Goal: Task Accomplishment & Management: Complete application form

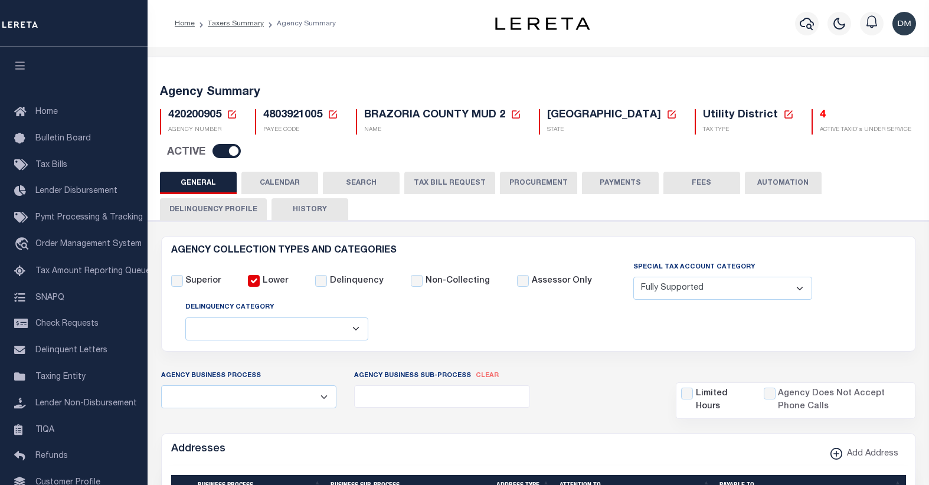
select select "1"
select select
click at [231, 116] on icon at bounding box center [232, 114] width 11 height 11
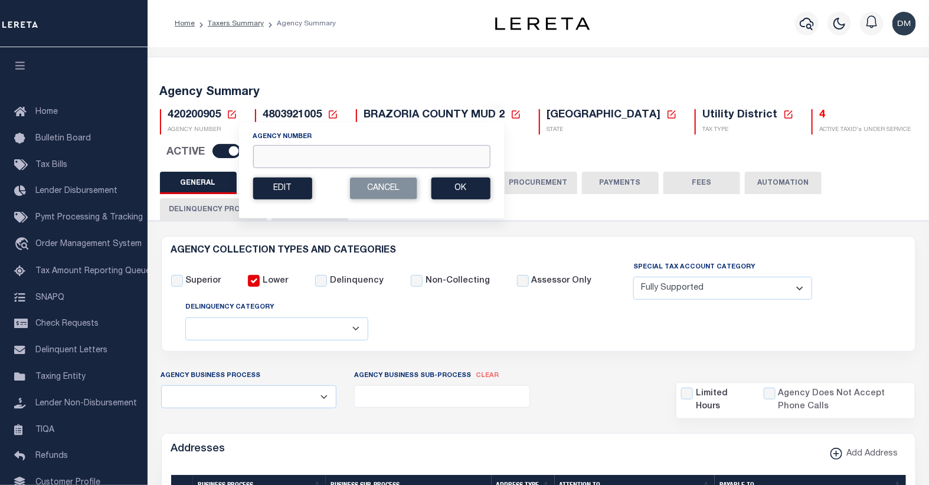
click at [318, 152] on input "Agency Number" at bounding box center [371, 156] width 237 height 23
type input "160450101"
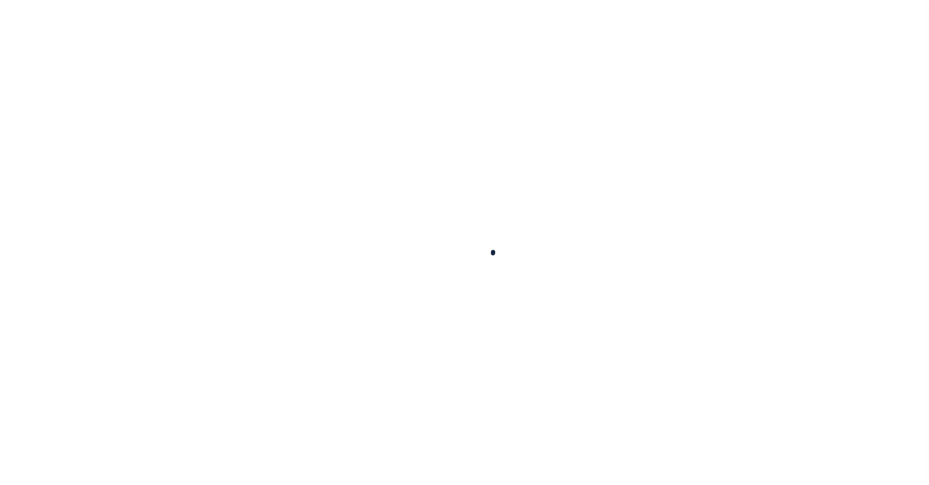
select select
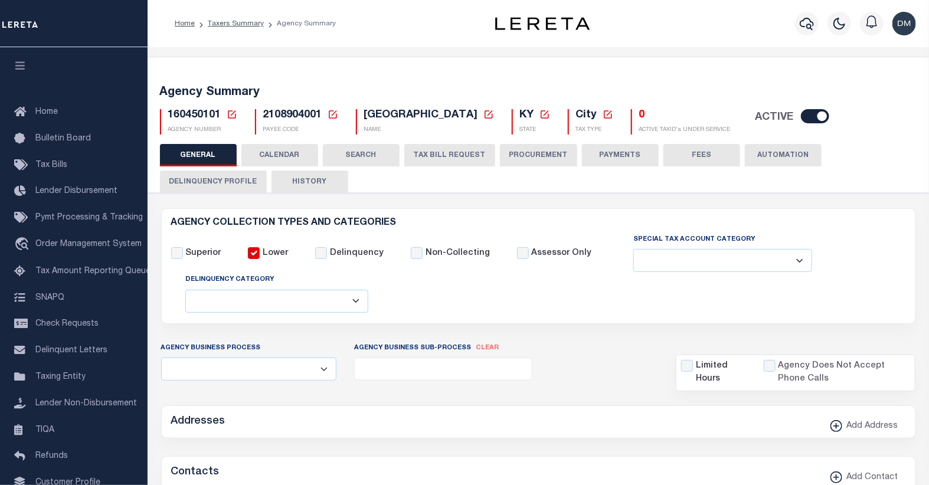
checkbox input "false"
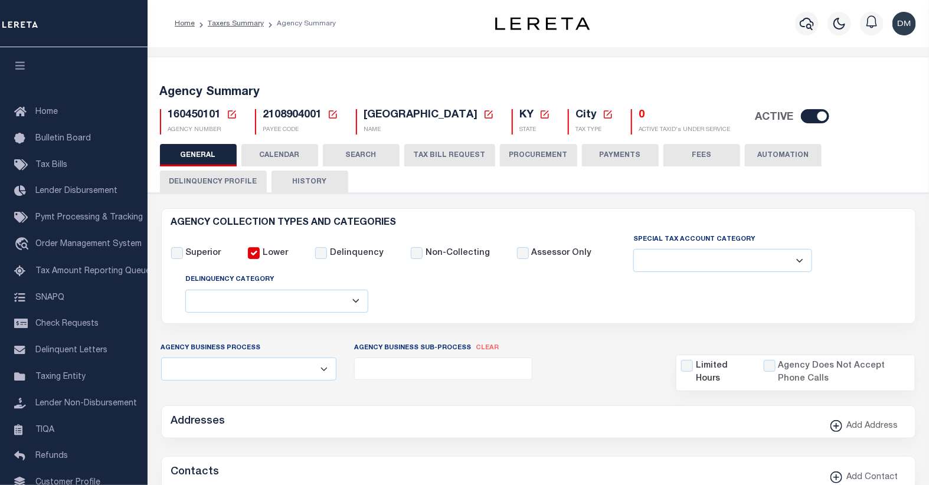
type input "2108904001"
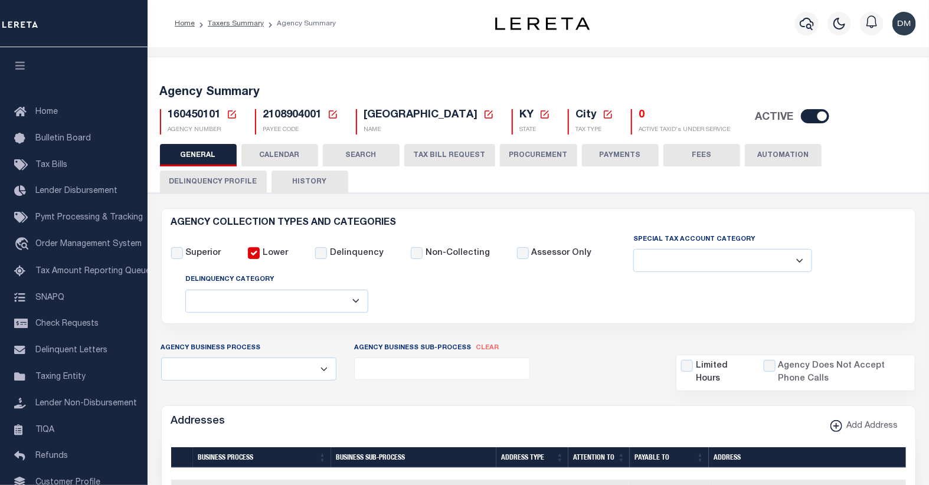
click at [234, 118] on icon at bounding box center [232, 114] width 8 height 8
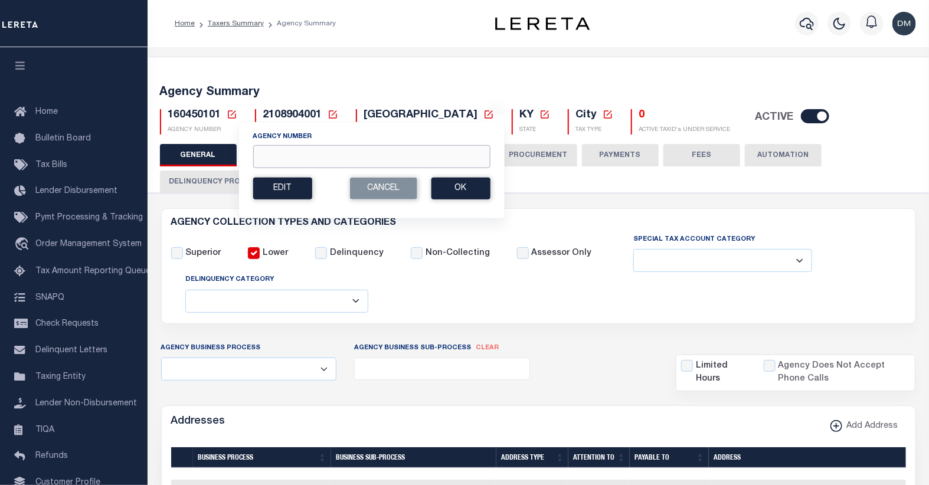
click at [280, 158] on input "Agency Number" at bounding box center [371, 156] width 237 height 23
type input "410470000"
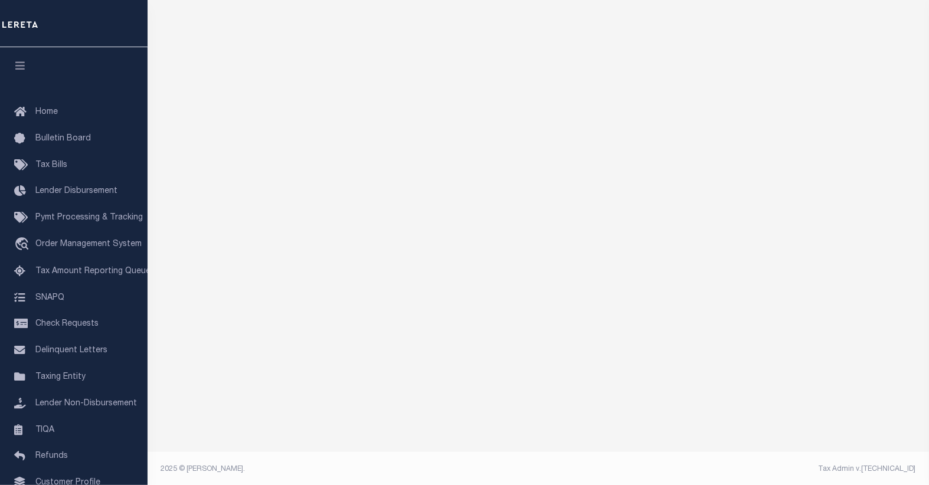
scroll to position [101, 0]
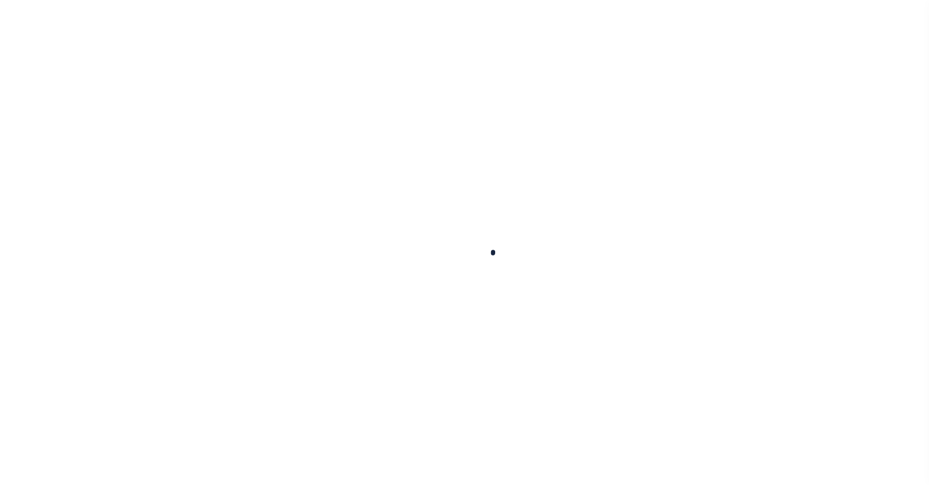
select select
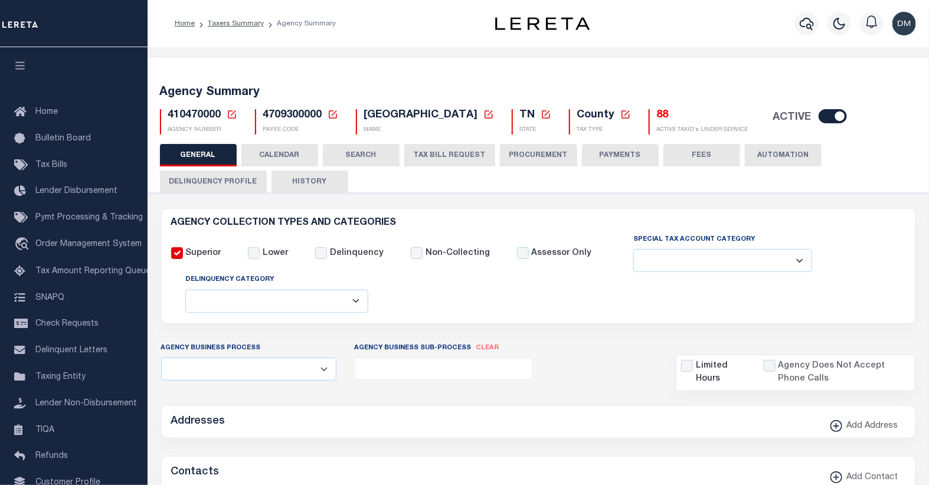
checkbox input "false"
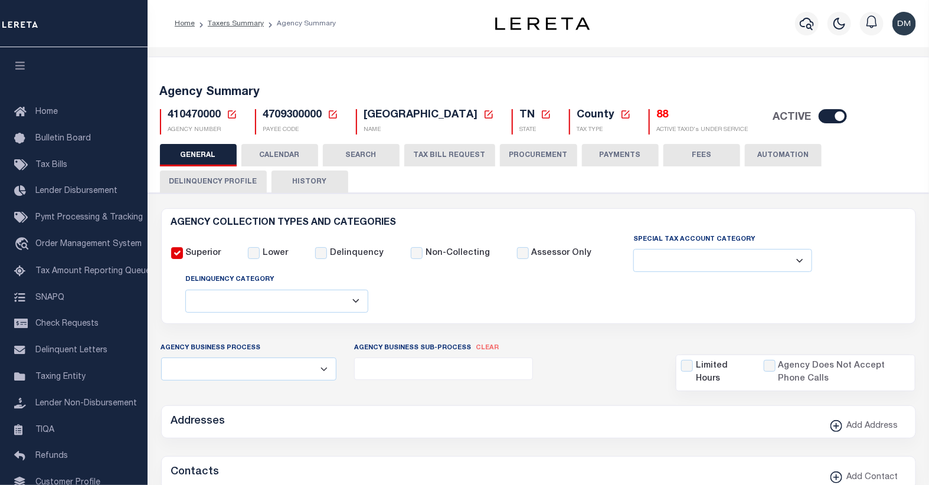
type input "4709300000"
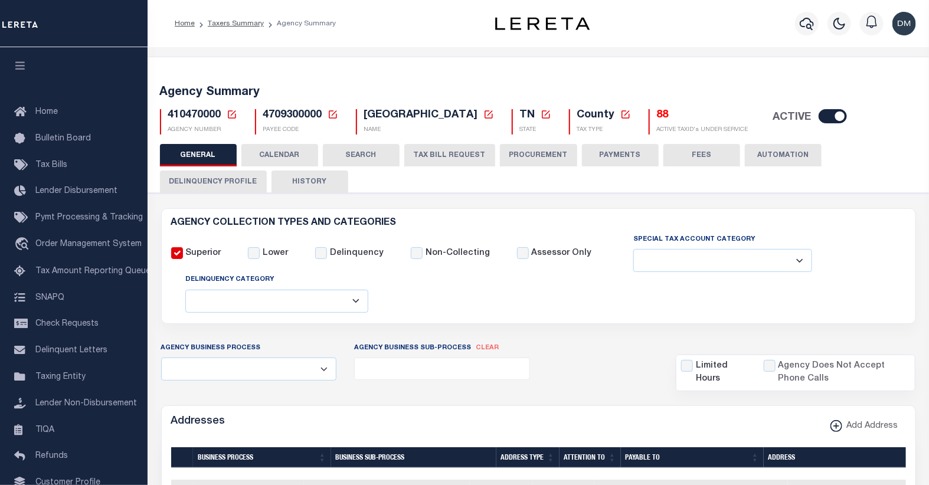
click at [232, 116] on icon at bounding box center [232, 114] width 11 height 11
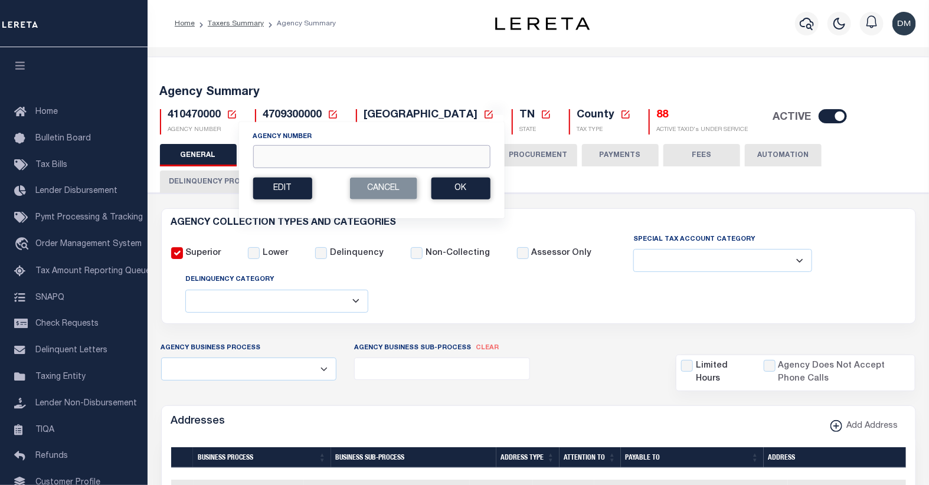
click at [273, 151] on input "Agency Number" at bounding box center [371, 156] width 237 height 23
type input "420030000"
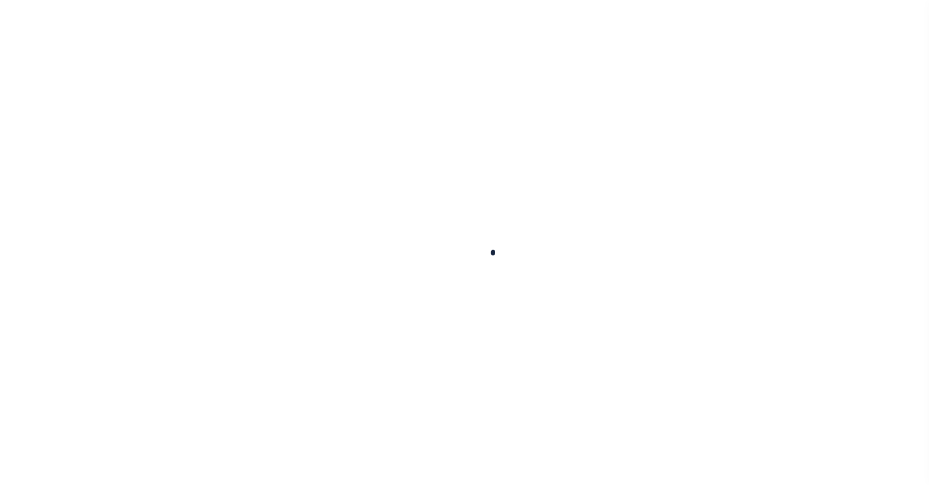
select select
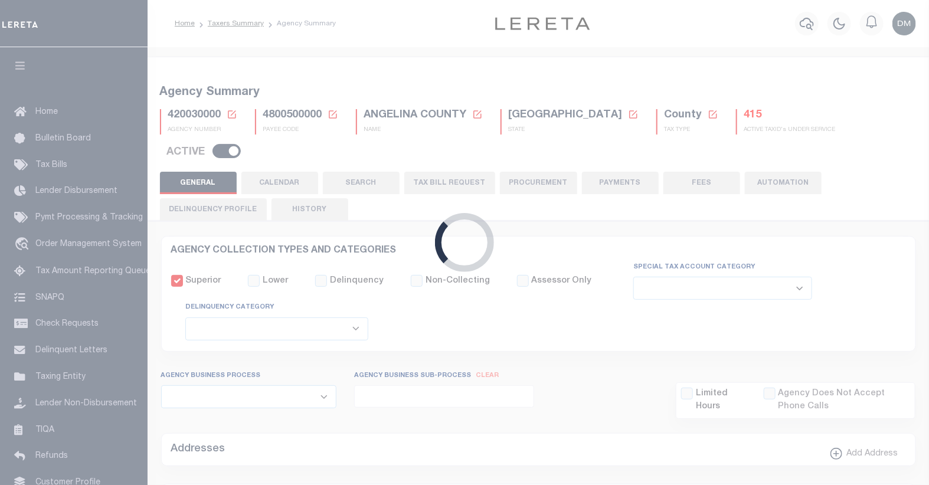
checkbox input "false"
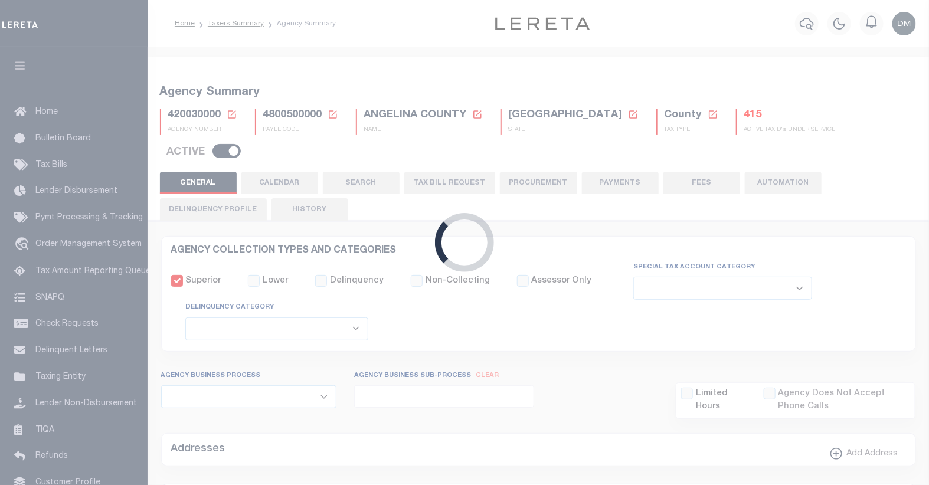
type input "4800500000"
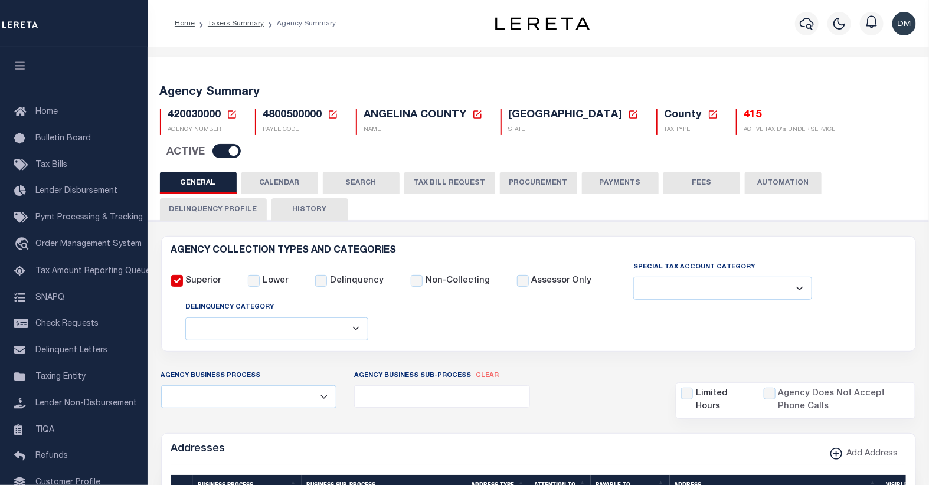
click at [233, 116] on icon at bounding box center [232, 114] width 11 height 11
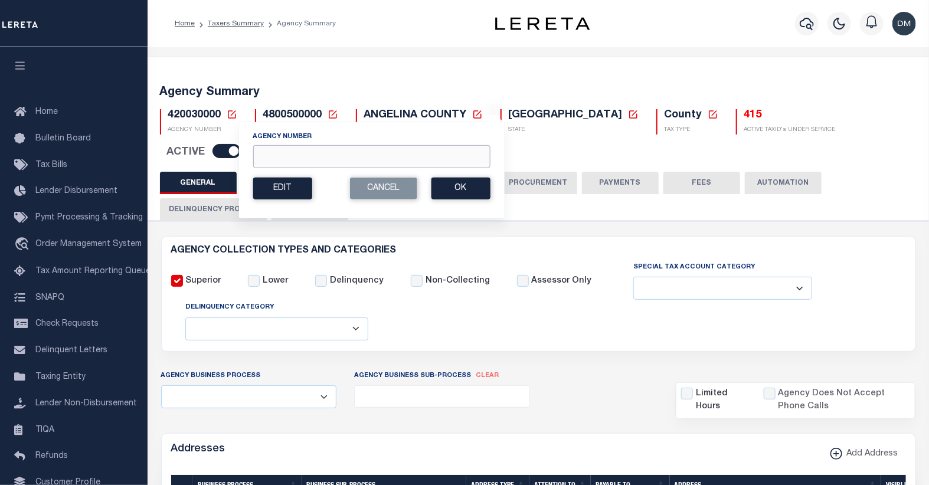
click at [288, 159] on input "Agency Number" at bounding box center [371, 156] width 237 height 23
type input "420712001"
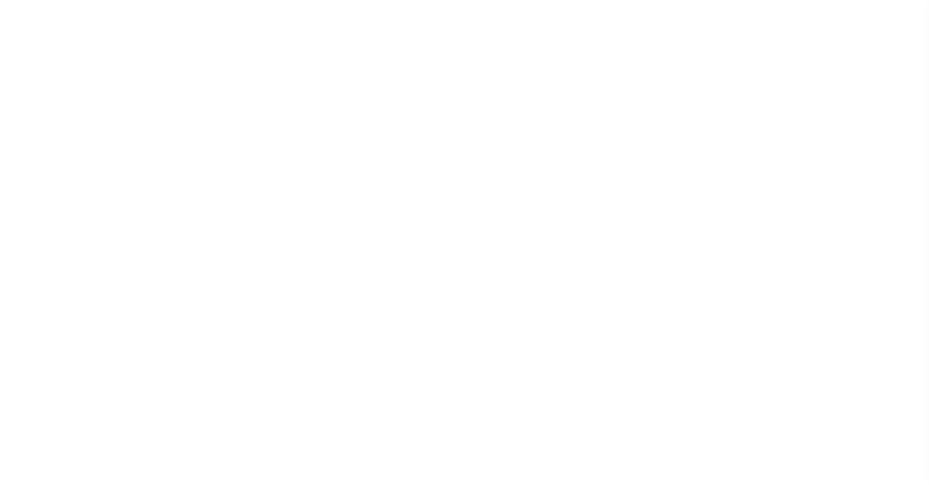
select select
checkbox input "false"
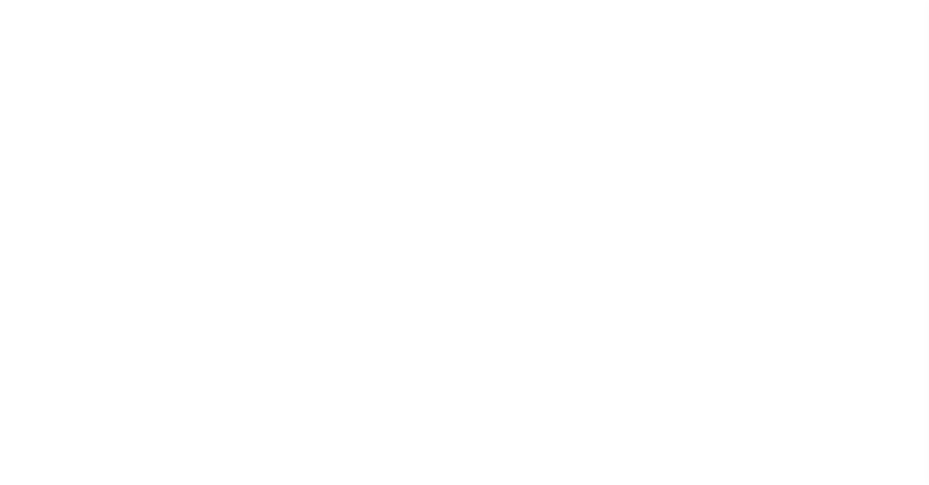
type input "4814190505"
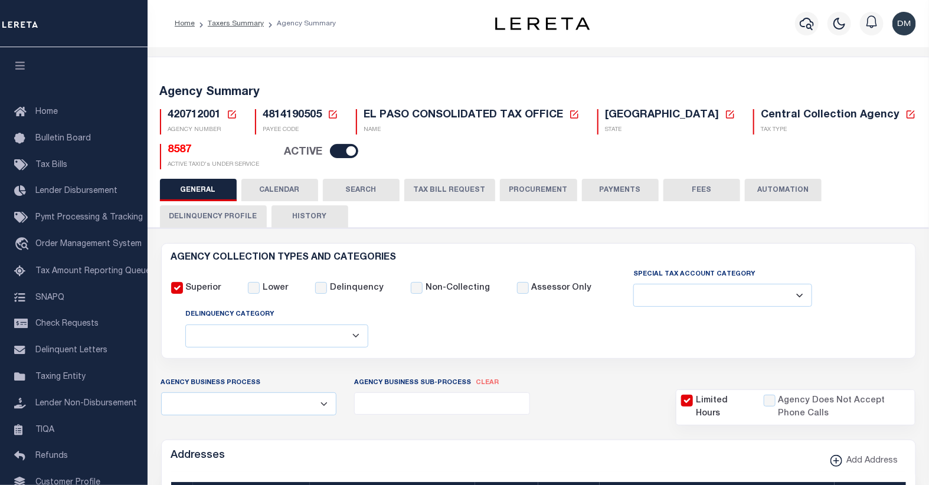
click at [231, 115] on icon at bounding box center [232, 114] width 8 height 8
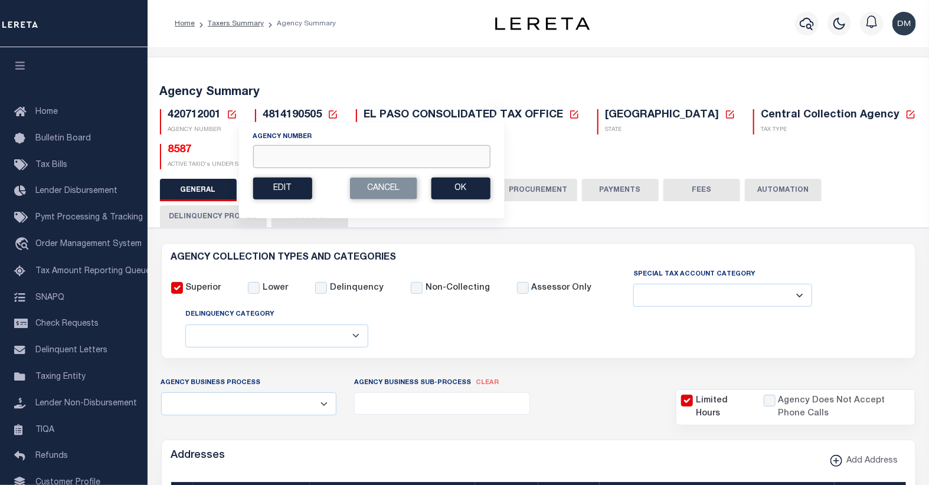
click at [339, 151] on input "Agency Number" at bounding box center [371, 156] width 237 height 23
type input "420862001"
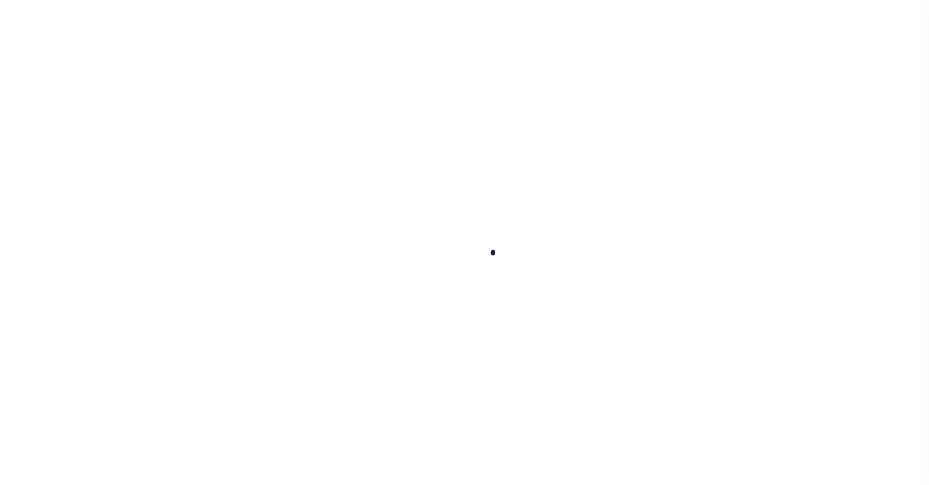
select select
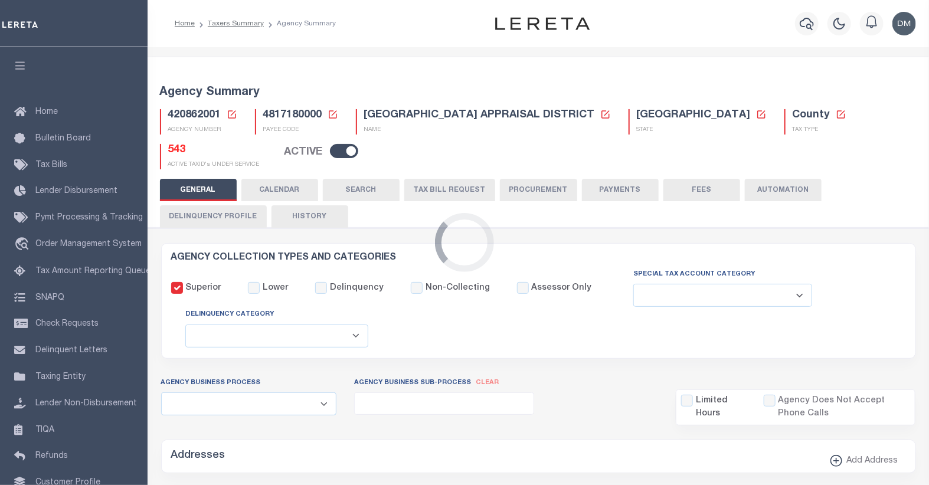
checkbox input "false"
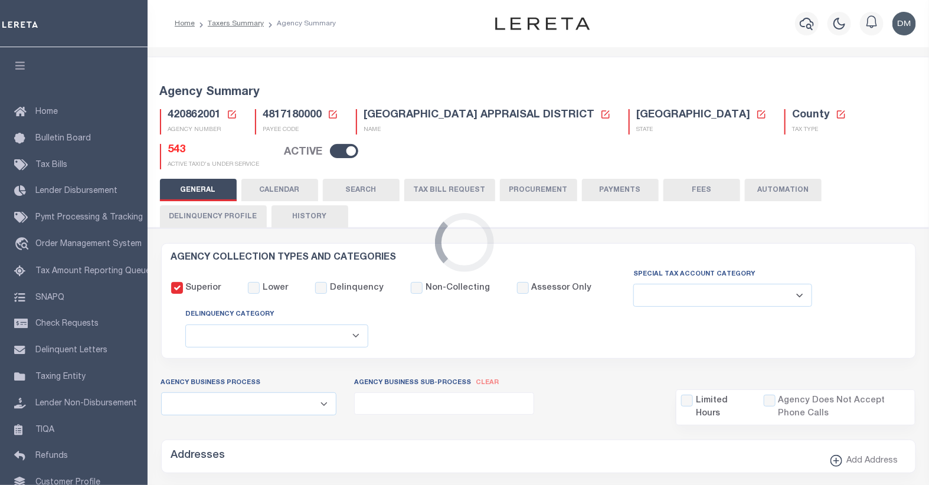
type input "4817180000"
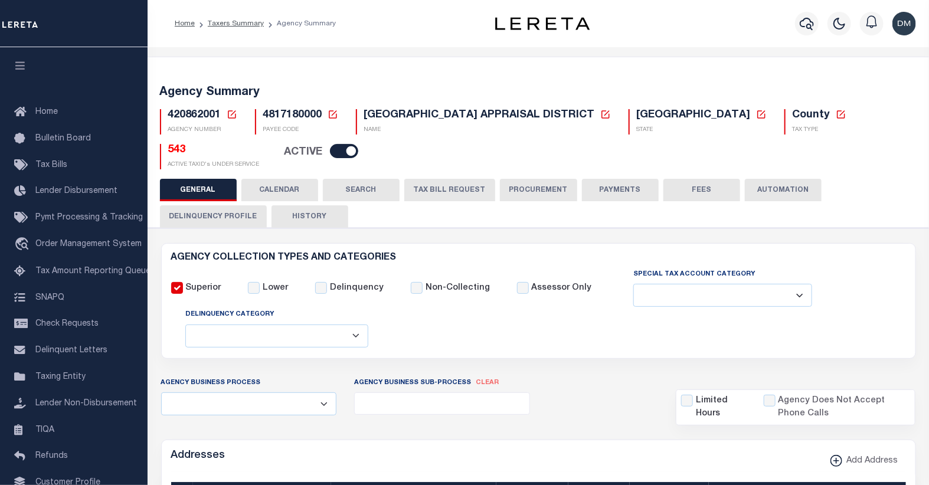
click at [228, 115] on icon at bounding box center [232, 114] width 8 height 8
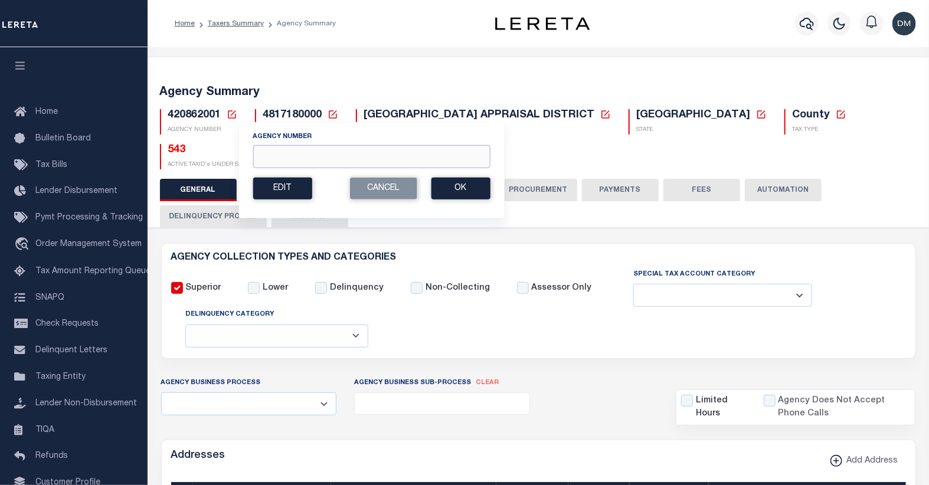
click at [316, 161] on input "Agency Number" at bounding box center [371, 156] width 237 height 23
type input "421010612"
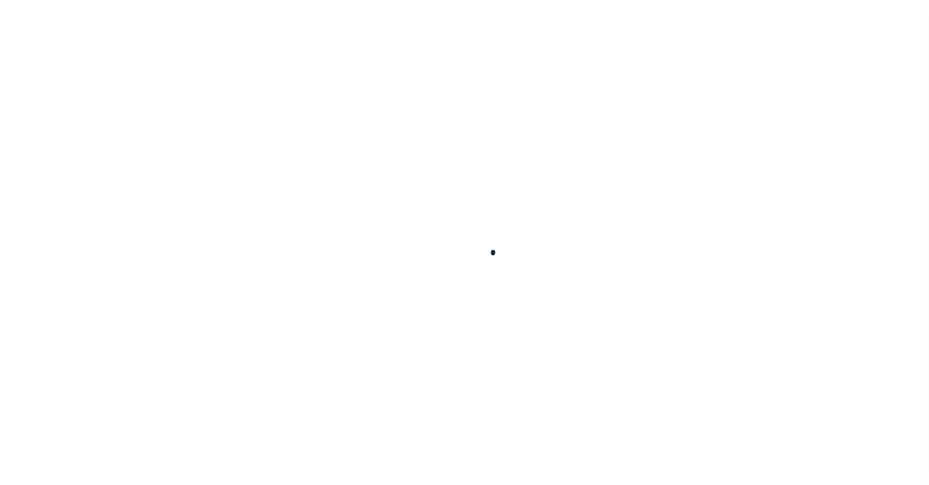
select select
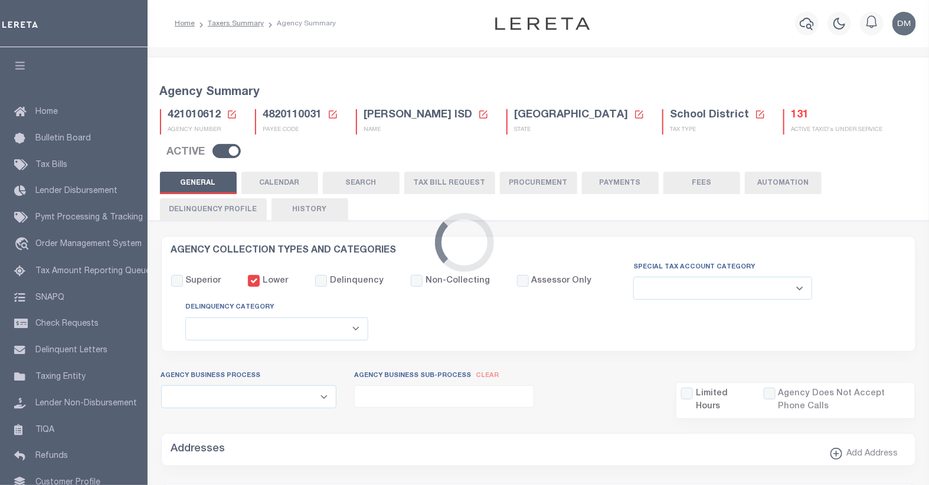
checkbox input "false"
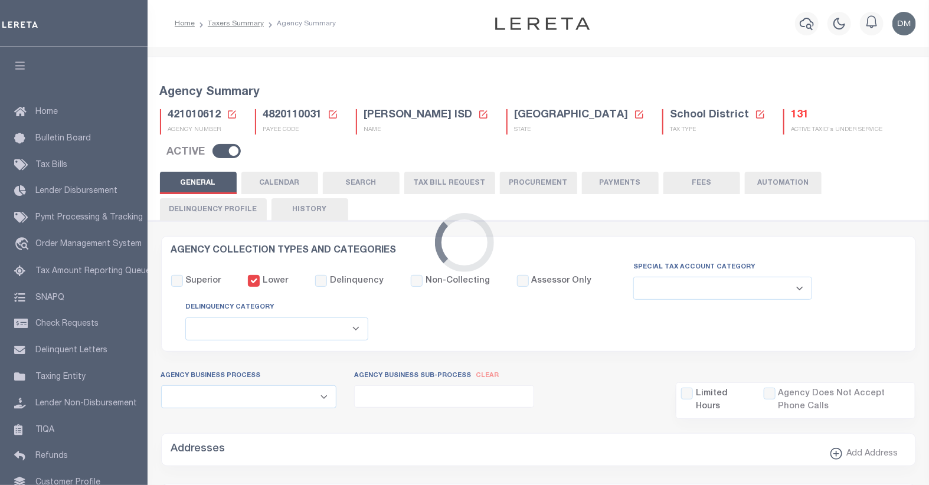
type input "4820110031"
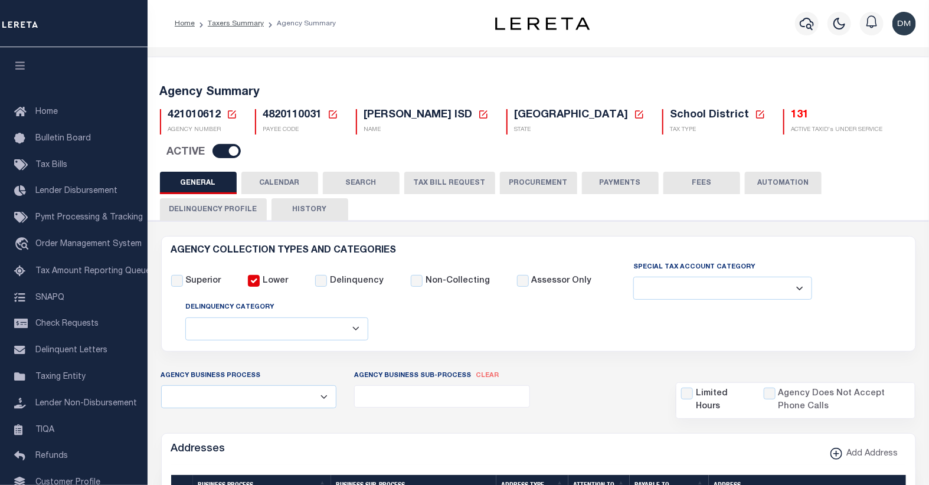
click at [228, 115] on icon at bounding box center [232, 114] width 11 height 11
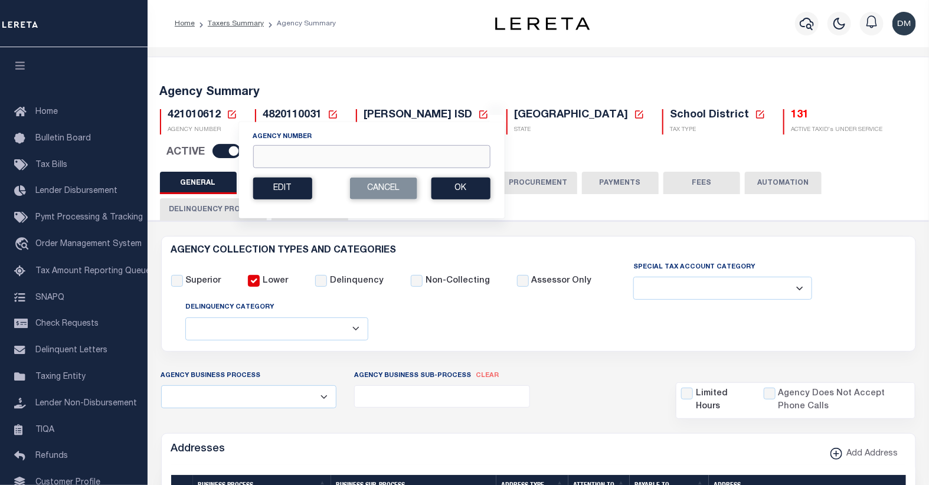
click at [307, 150] on input "Agency Number" at bounding box center [371, 156] width 237 height 23
type input "450390000"
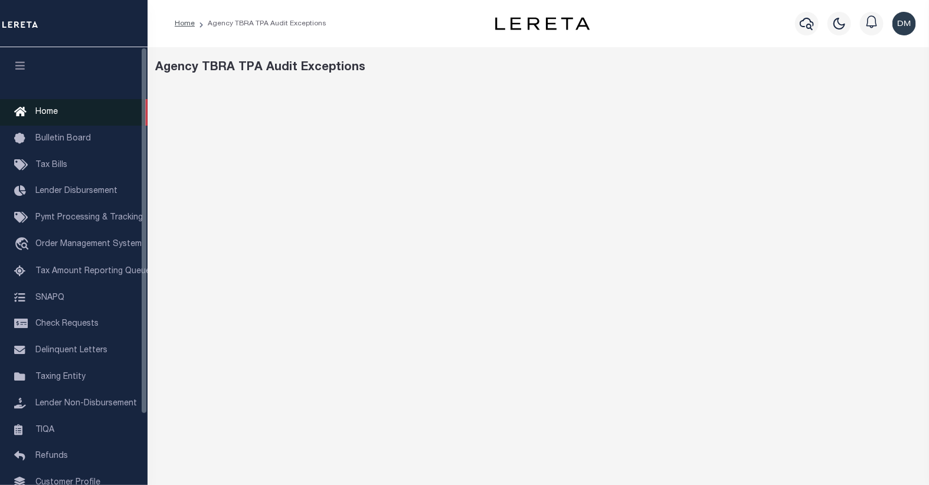
click at [30, 112] on icon at bounding box center [23, 112] width 19 height 15
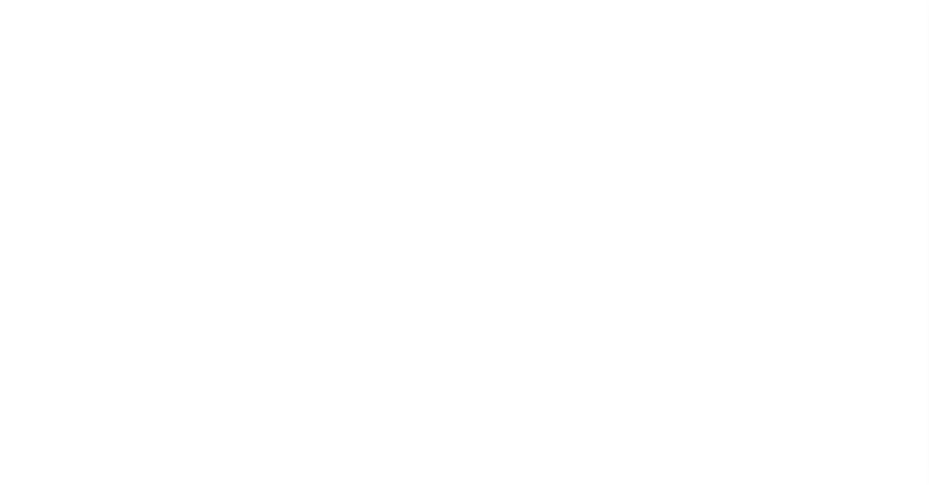
select select
checkbox input "false"
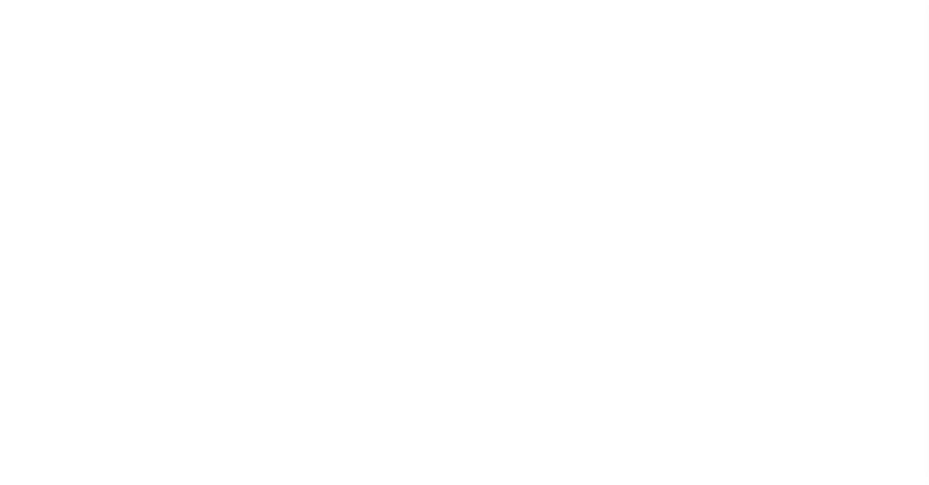
checkbox input "false"
type input "5107900000"
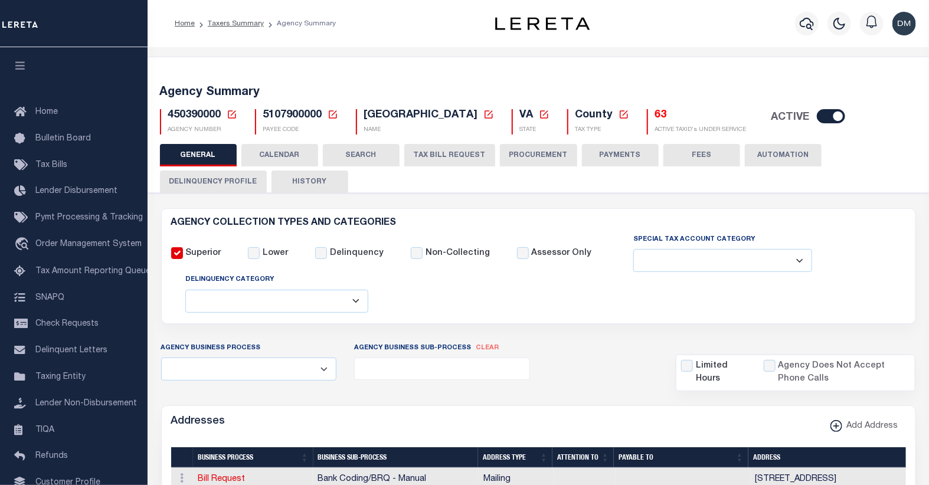
click at [444, 152] on button "TAX BILL REQUEST" at bounding box center [449, 155] width 91 height 22
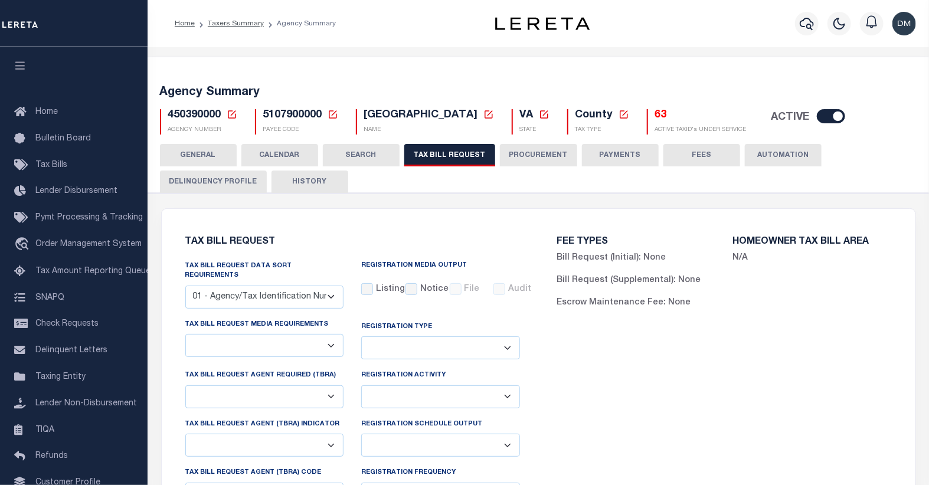
checkbox input "false"
select select "22"
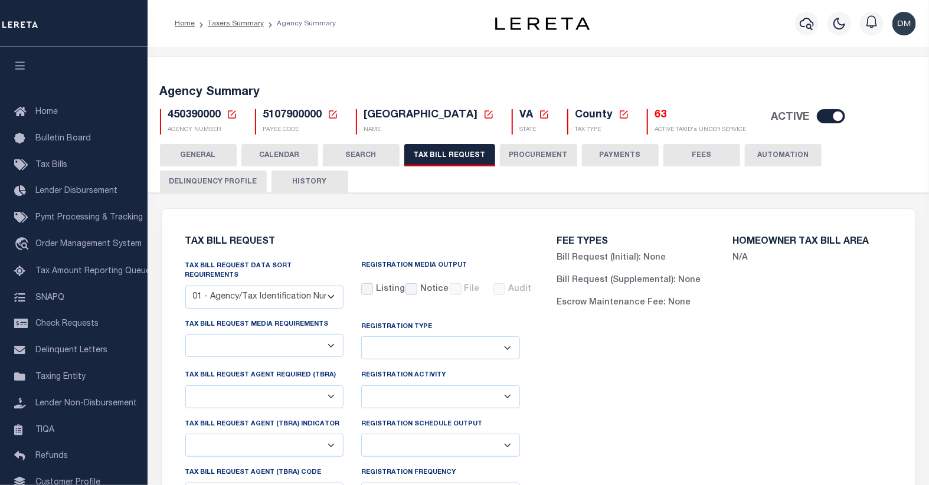
select select "true"
select select "13"
type input "009"
select select
click at [280, 152] on button "CALENDAR" at bounding box center [279, 155] width 77 height 22
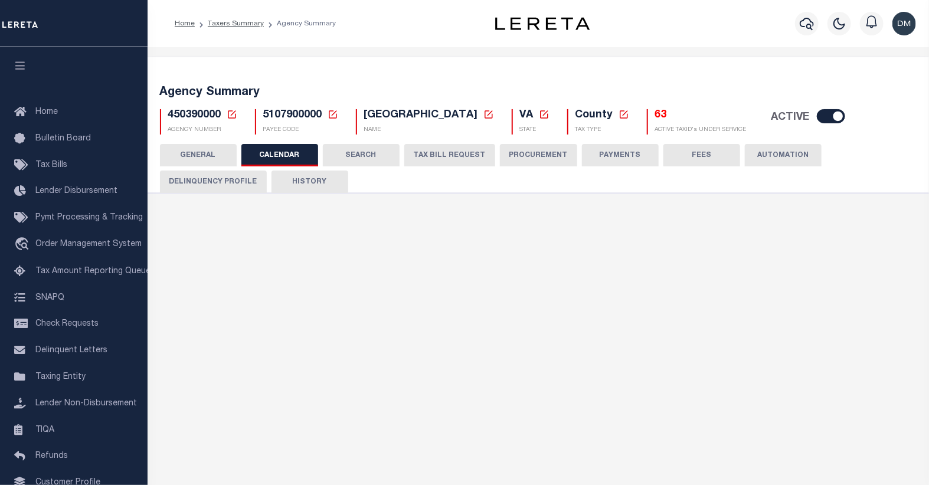
checkbox input "false"
type input "1"
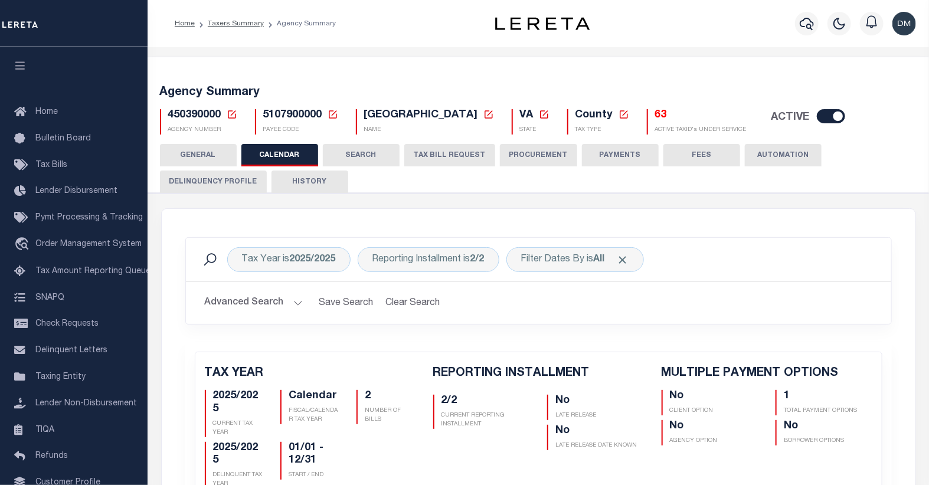
click at [229, 116] on icon at bounding box center [232, 114] width 11 height 11
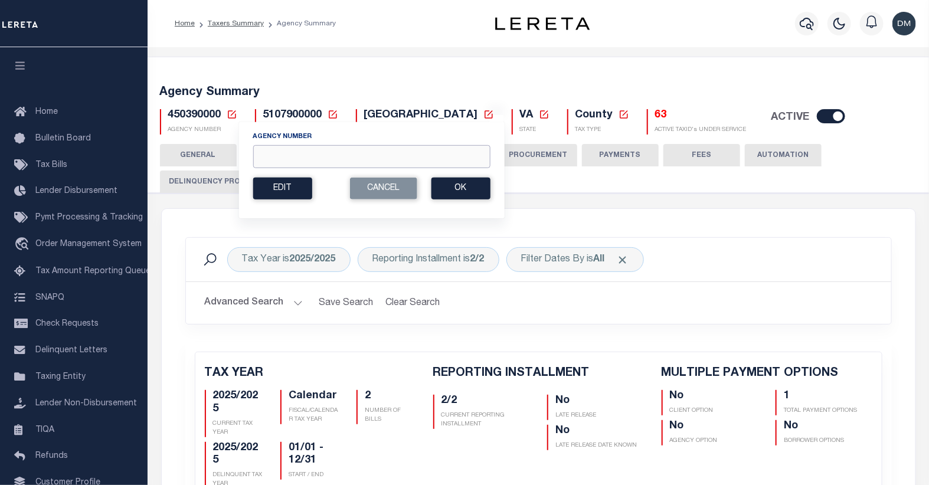
click at [335, 154] on input "Agency Number" at bounding box center [371, 156] width 237 height 23
type input "421016927"
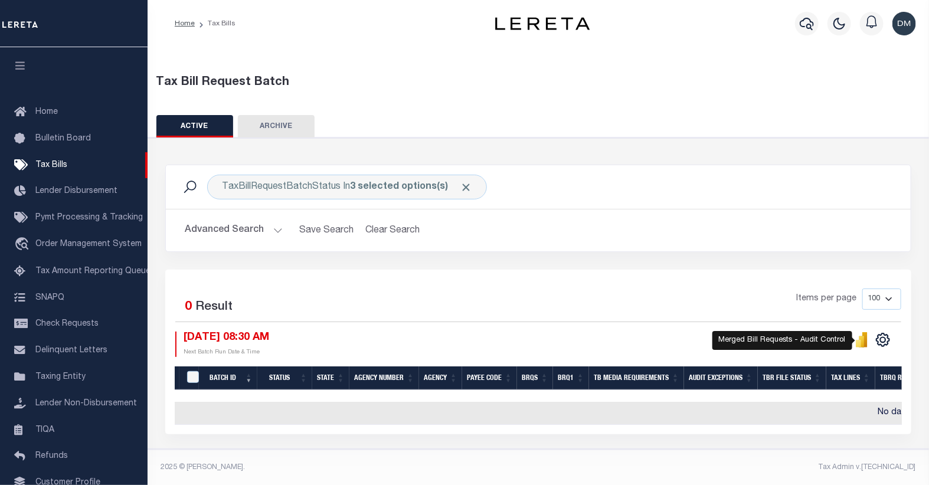
click at [860, 344] on icon "" at bounding box center [858, 344] width 5 height 8
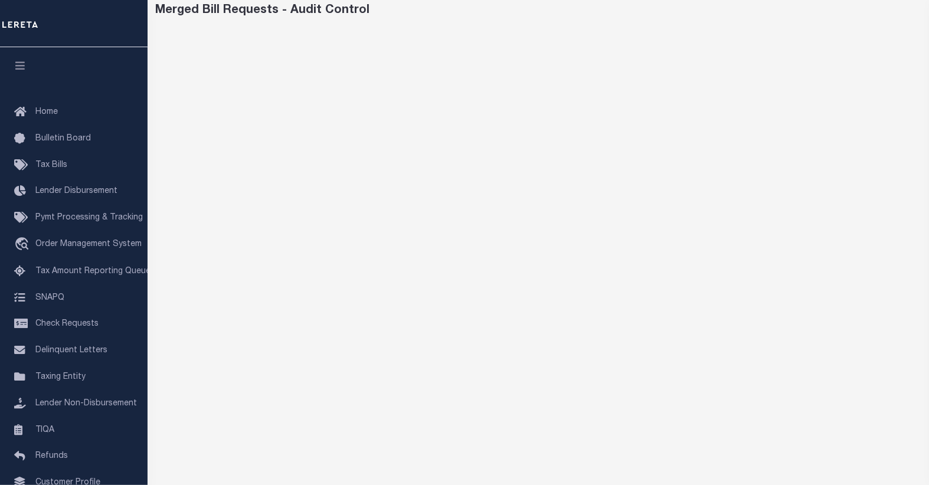
scroll to position [66, 0]
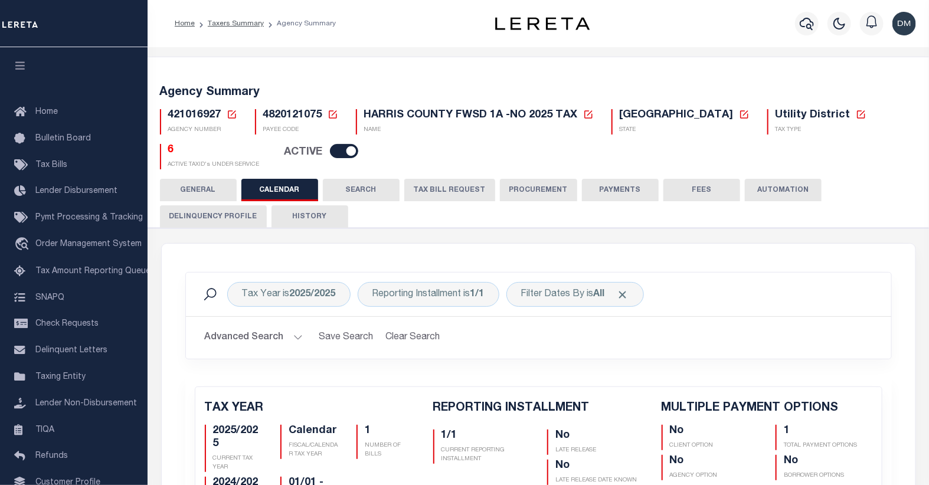
checkbox input "false"
type input "1"
click at [445, 179] on button "TAX BILL REQUEST" at bounding box center [449, 190] width 91 height 22
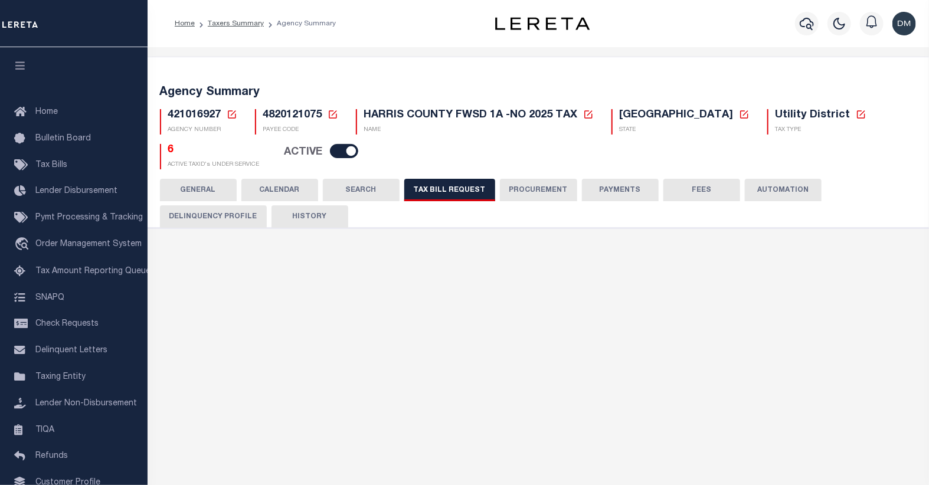
checkbox input "false"
select select "22"
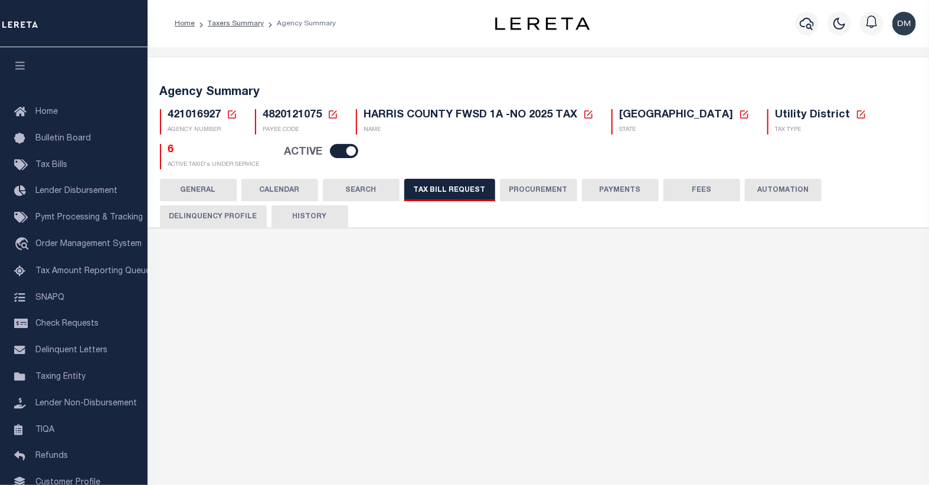
select select "false"
select select
select select "4820180006"
select select "2"
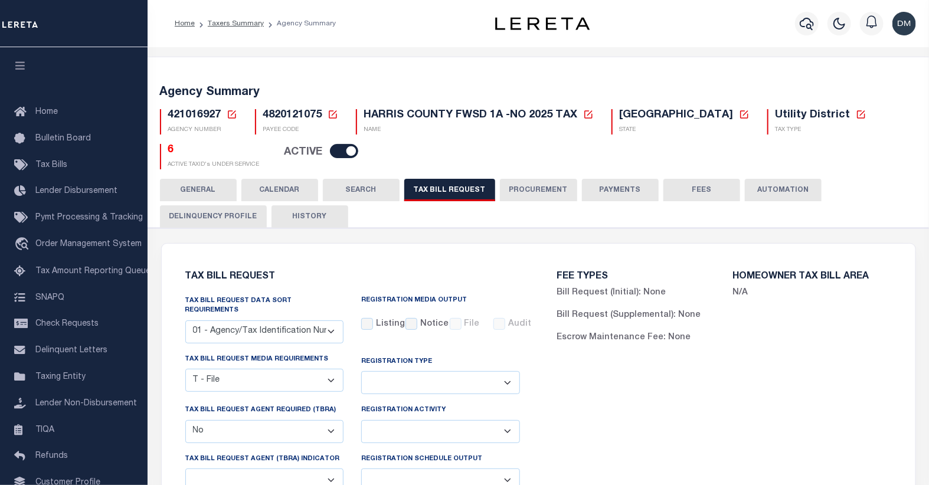
click at [231, 116] on icon at bounding box center [232, 114] width 11 height 11
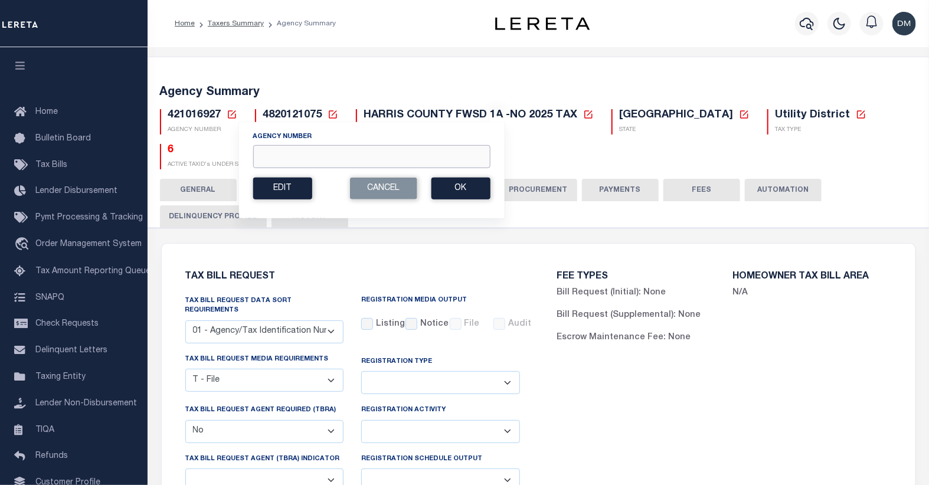
drag, startPoint x: 397, startPoint y: 166, endPoint x: 398, endPoint y: 154, distance: 11.9
click at [397, 166] on input "Agency Number" at bounding box center [371, 156] width 237 height 23
type input "450390000"
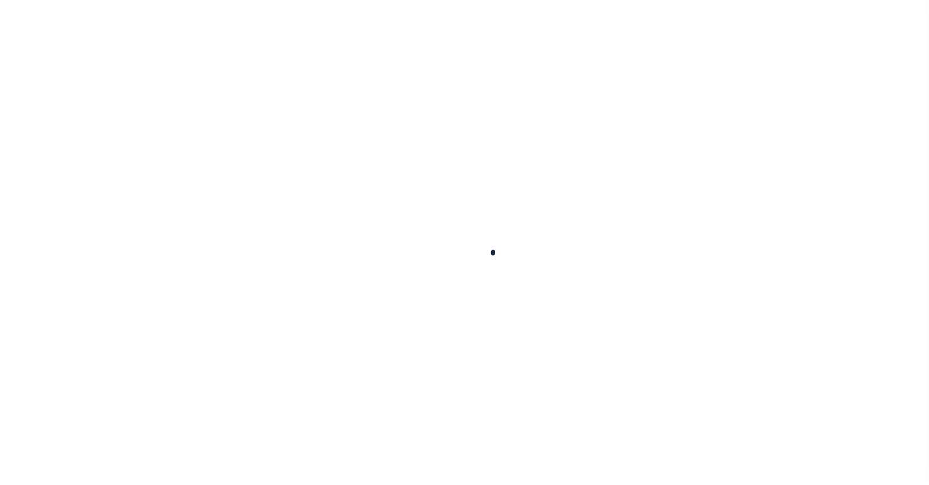
select select
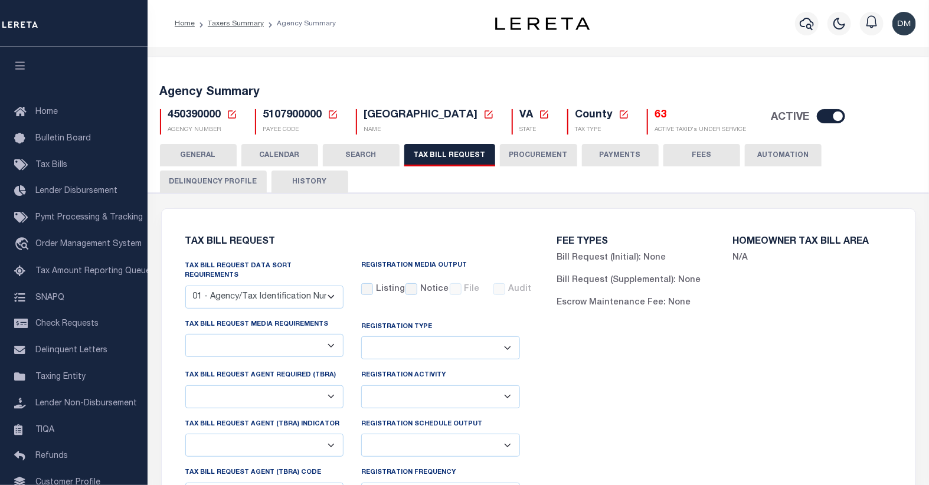
checkbox input "false"
select select "22"
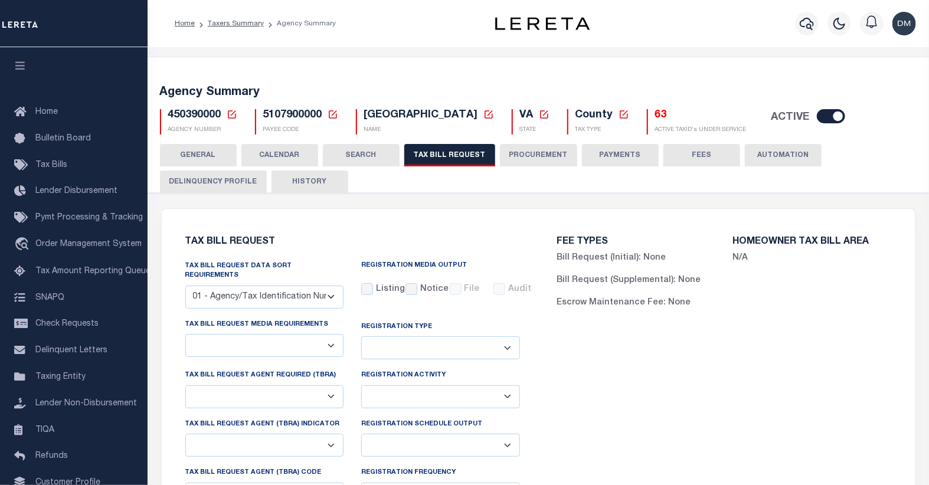
select select "true"
select select "13"
type input "009"
select select
click at [293, 158] on button "CALENDAR" at bounding box center [279, 155] width 77 height 22
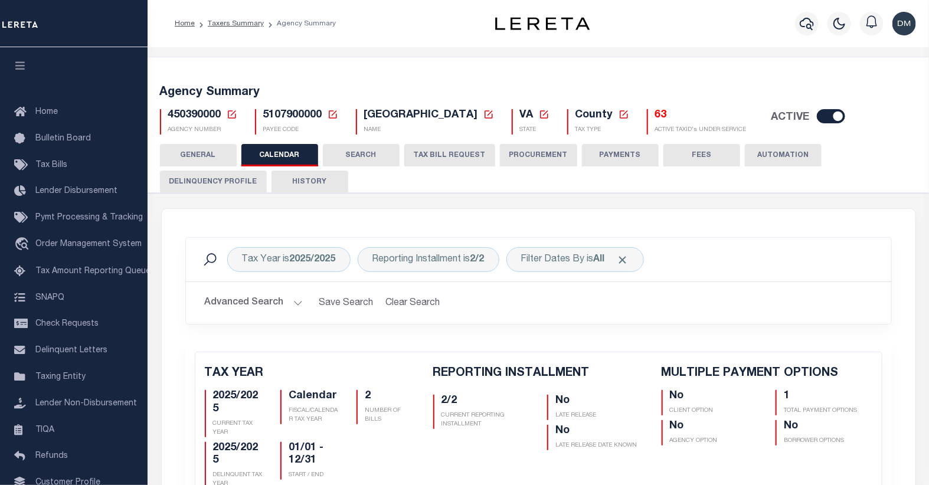
checkbox input "false"
type input "1"
click at [309, 184] on button "HISTORY" at bounding box center [310, 182] width 77 height 22
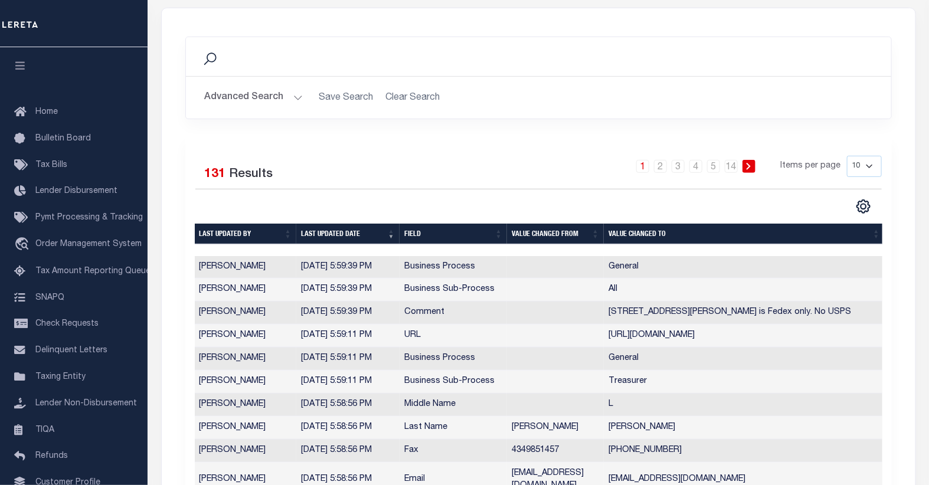
scroll to position [262, 0]
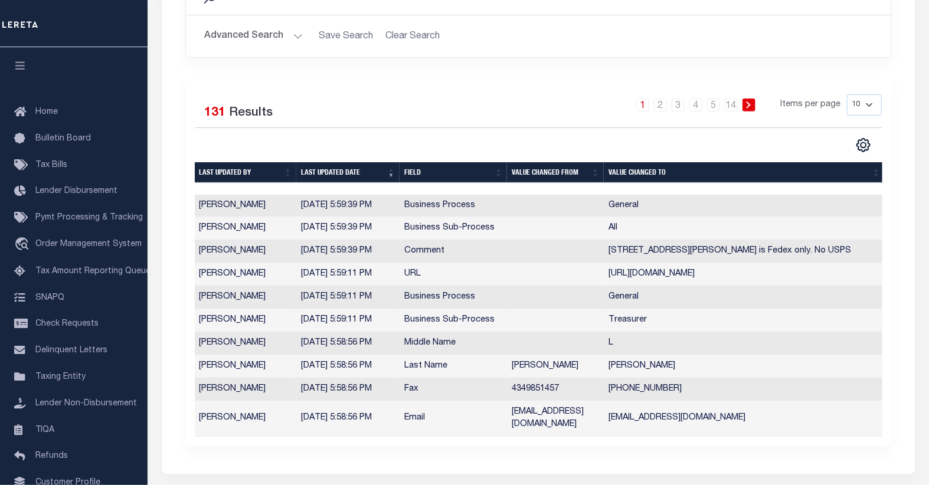
click at [747, 104] on icon at bounding box center [748, 105] width 5 height 7
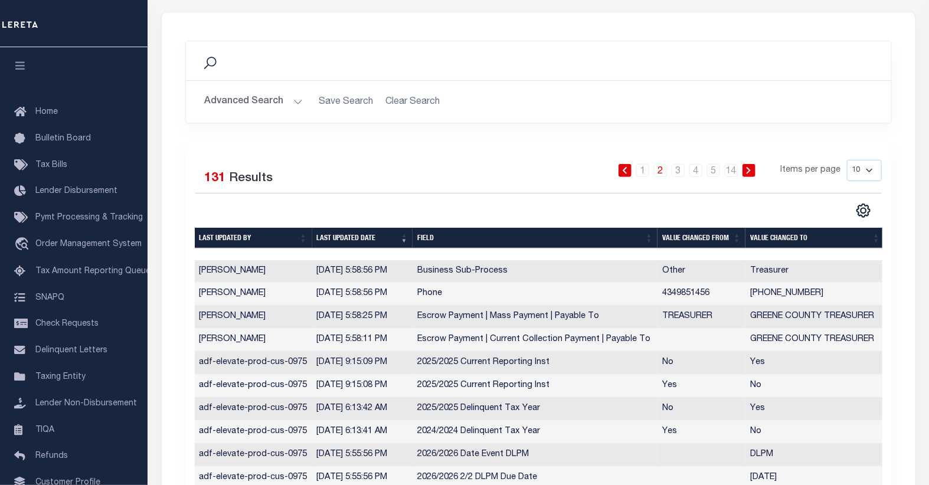
scroll to position [0, 0]
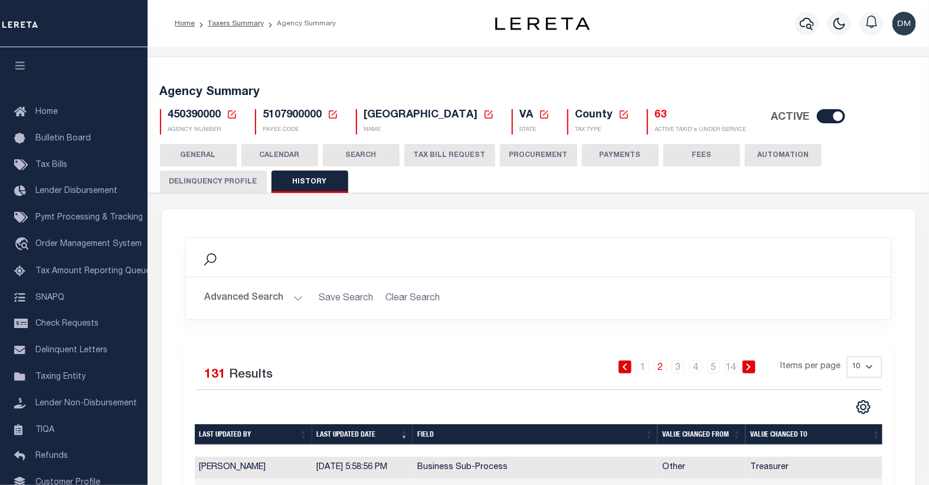
click at [276, 154] on button "CALENDAR" at bounding box center [279, 155] width 77 height 22
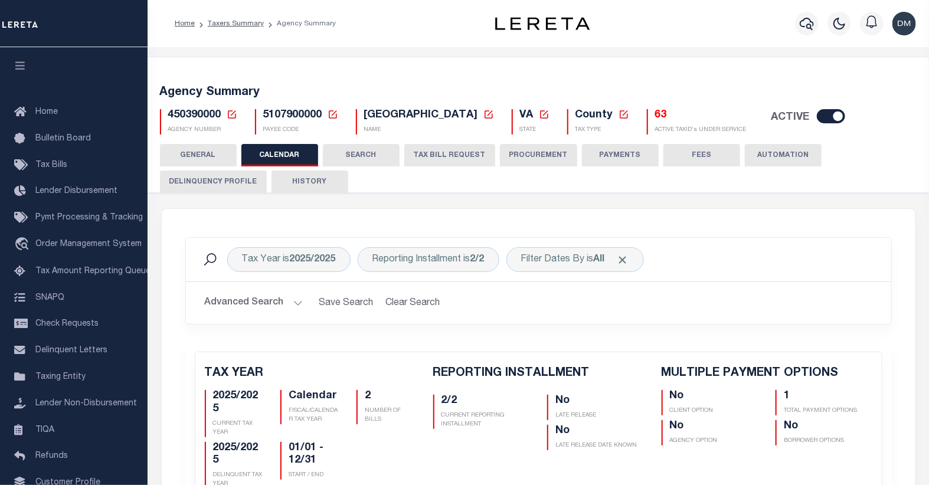
click at [231, 115] on icon at bounding box center [232, 114] width 8 height 8
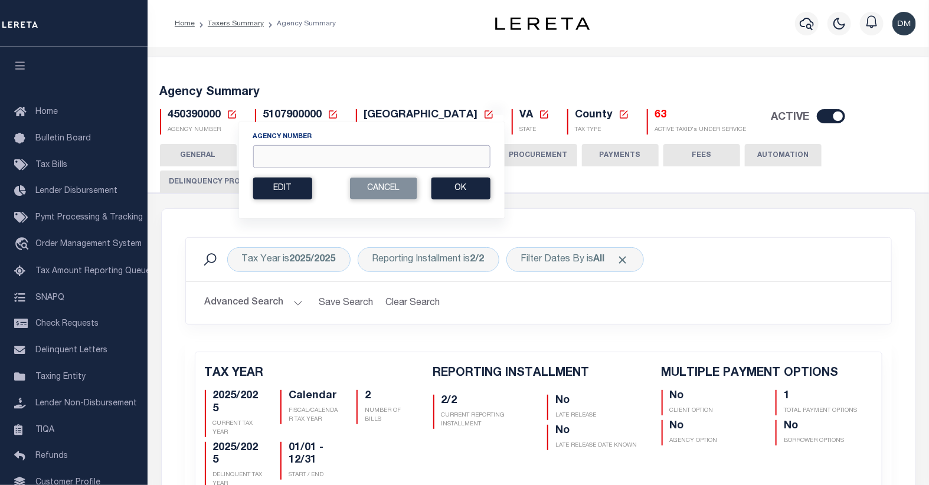
click at [421, 154] on input "Agency Number" at bounding box center [371, 156] width 237 height 23
type input "421112001"
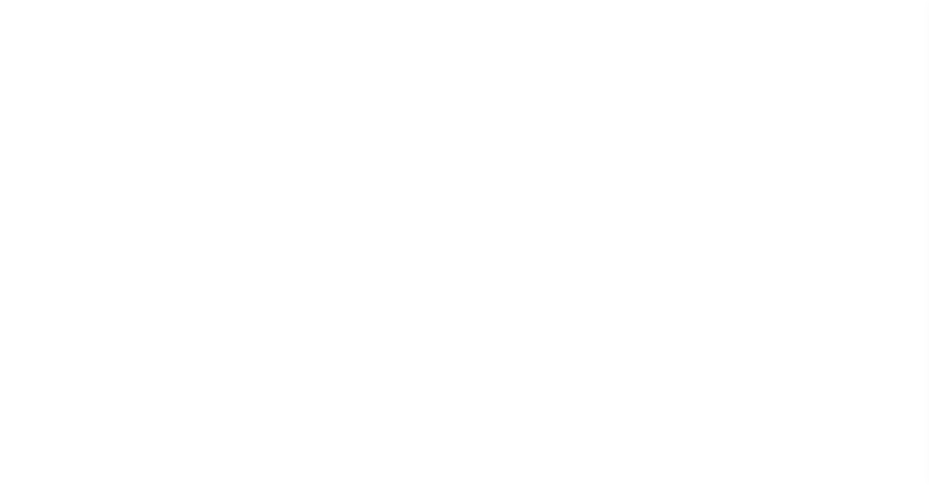
click at [450, 166] on button "TAX BILL REQUEST" at bounding box center [449, 155] width 91 height 22
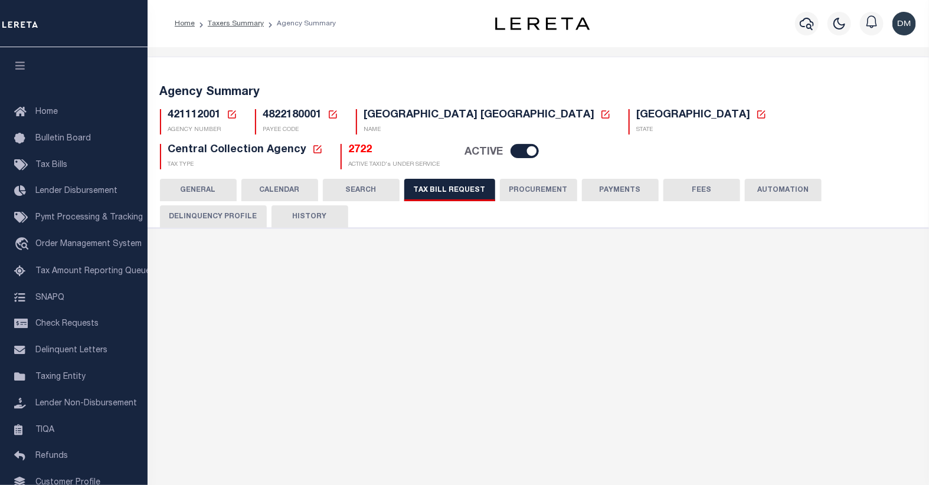
checkbox input "false"
select select "22"
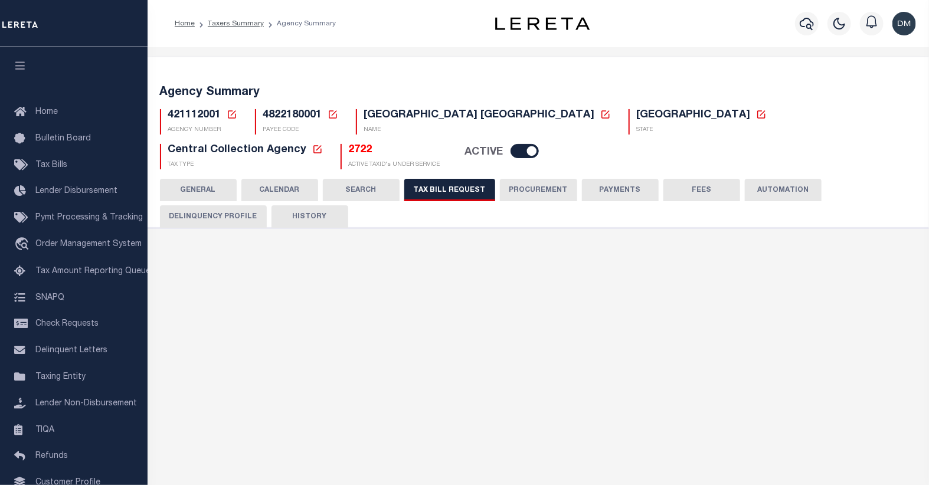
select select "true"
select select "13"
type input "008"
select select
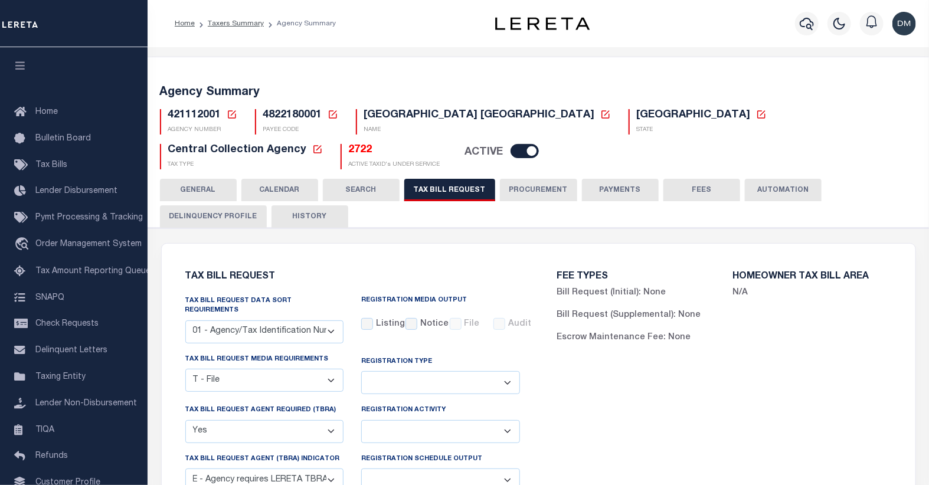
scroll to position [66, 0]
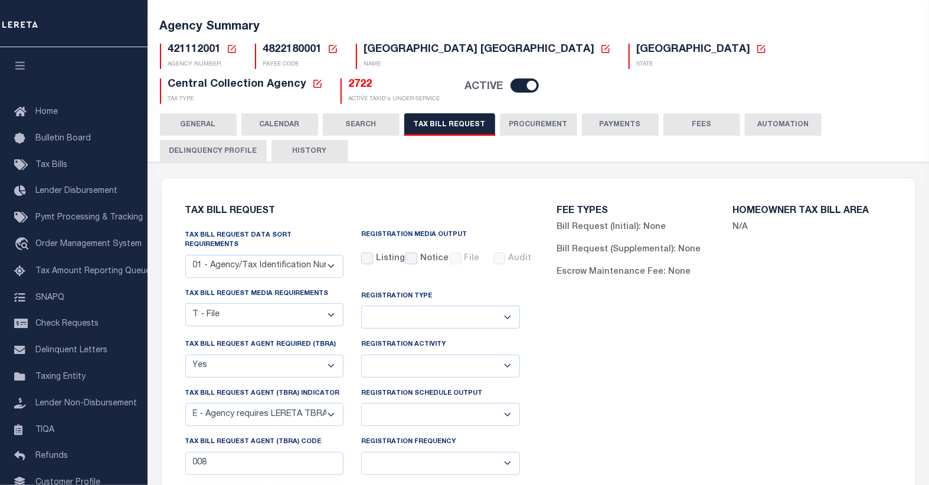
click at [233, 50] on icon at bounding box center [232, 49] width 11 height 11
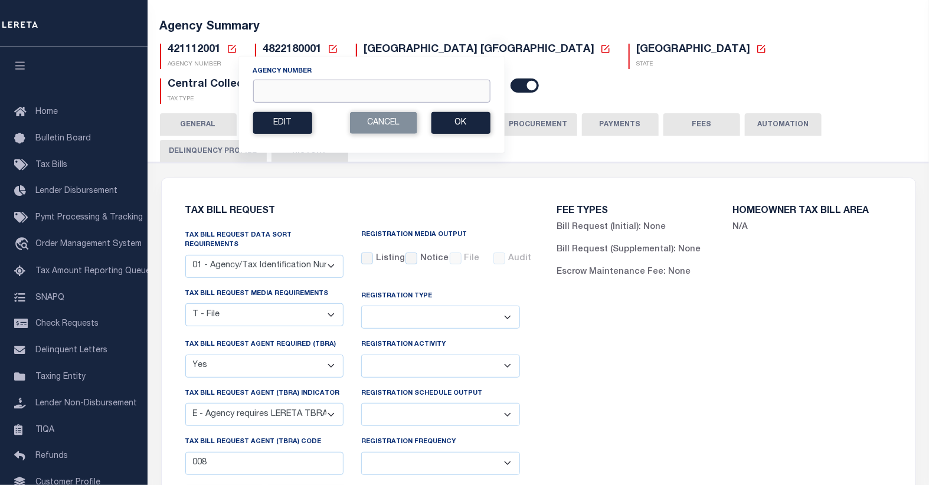
click at [293, 89] on input "Agency Number" at bounding box center [371, 91] width 237 height 23
type input "421290000"
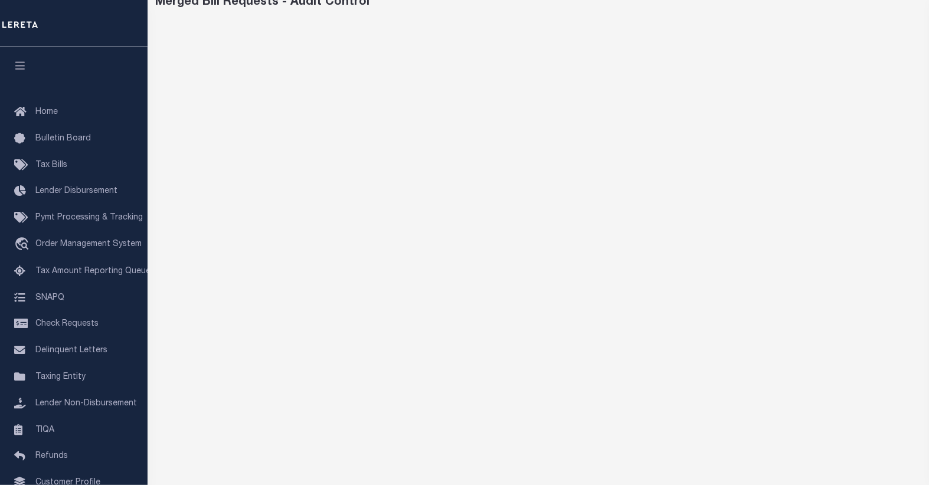
scroll to position [101, 0]
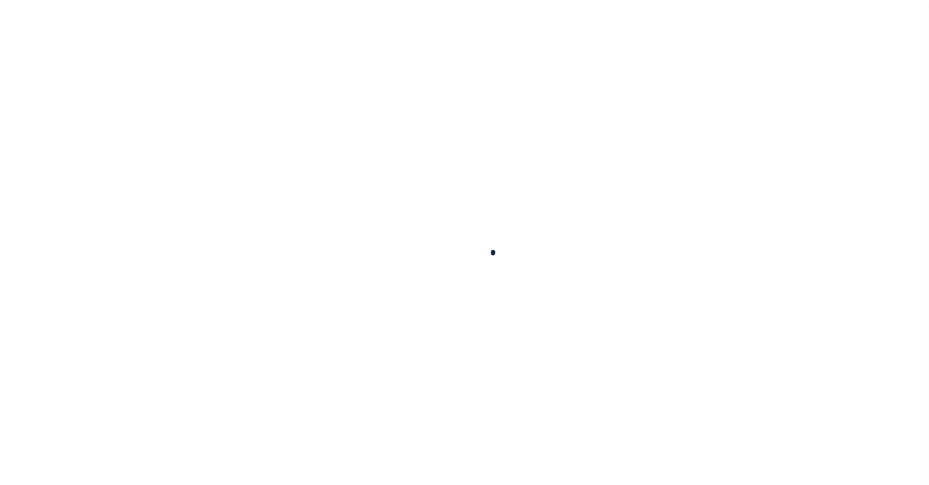
select select
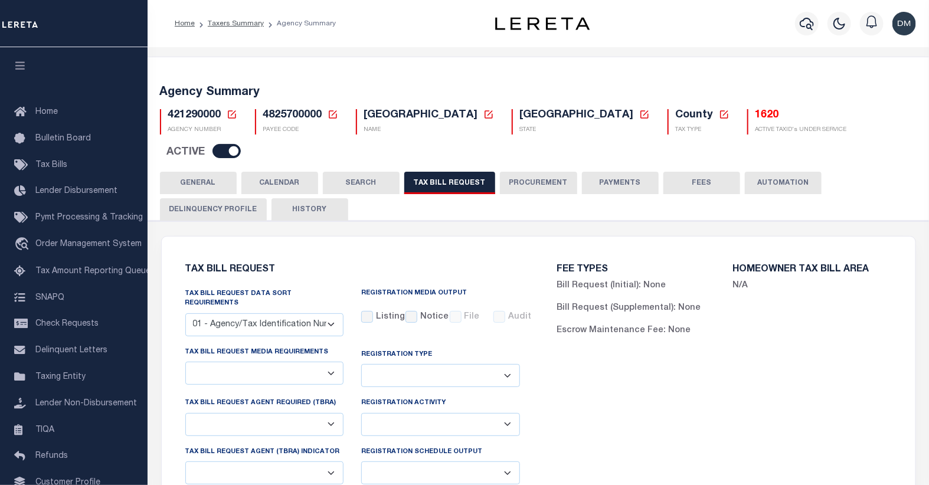
checkbox input "false"
select select "22"
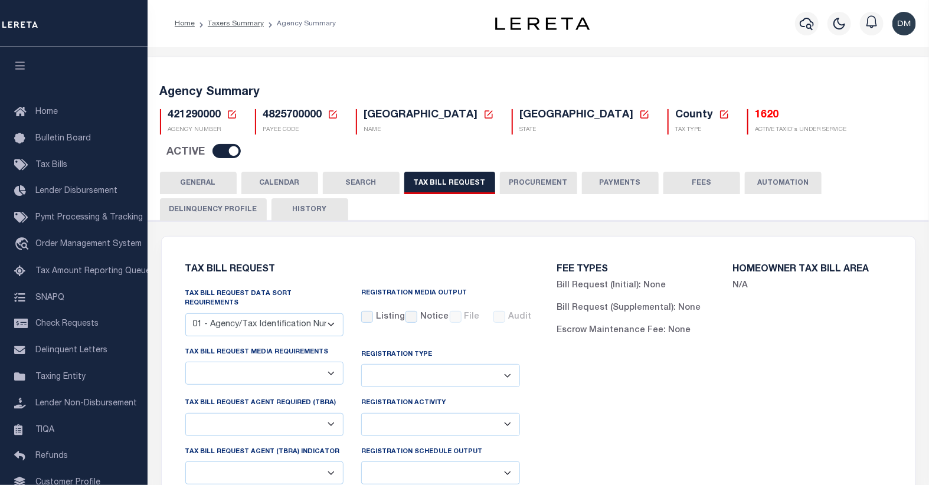
select select "true"
select select "13"
type input "00122963"
select select
select select "4845343000"
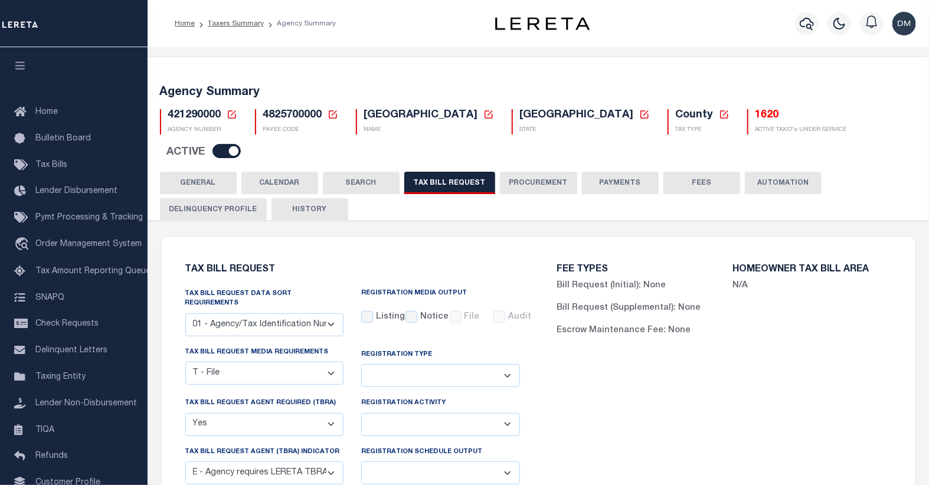
click at [228, 116] on icon at bounding box center [232, 114] width 11 height 11
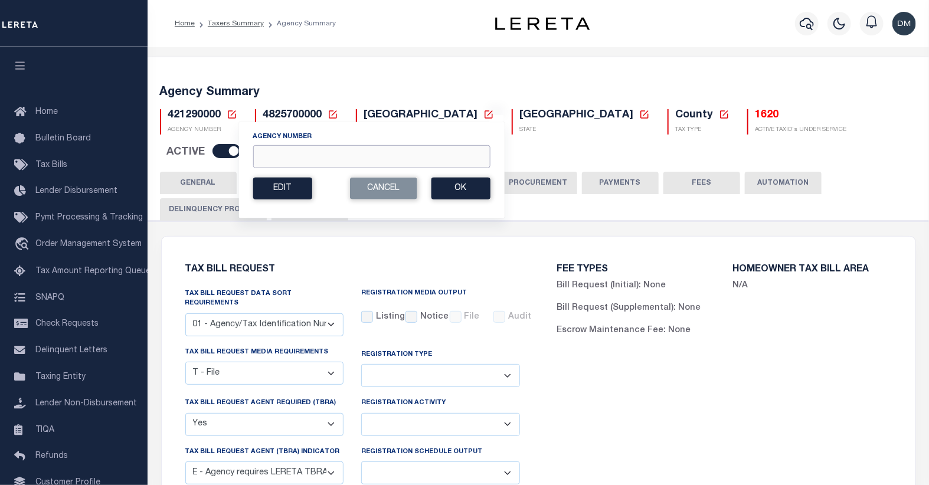
click at [298, 165] on input "Agency Number" at bounding box center [371, 156] width 237 height 23
type input "421330000"
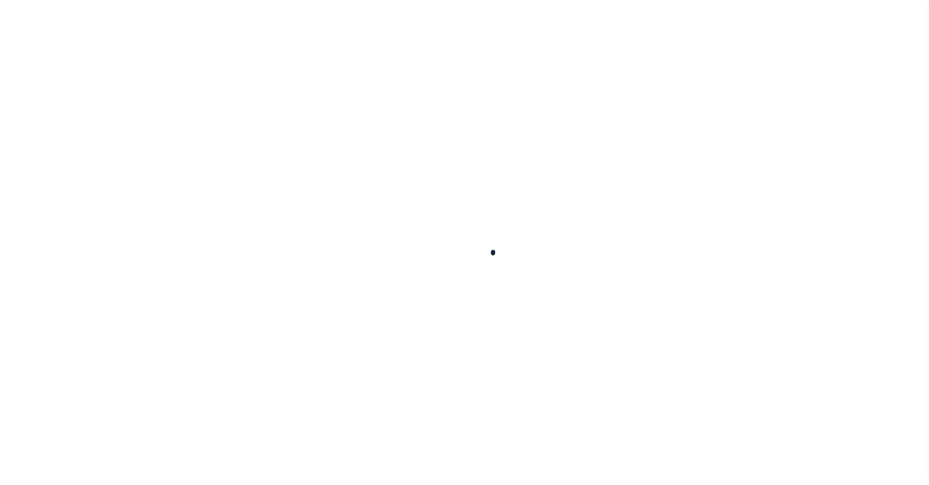
select select
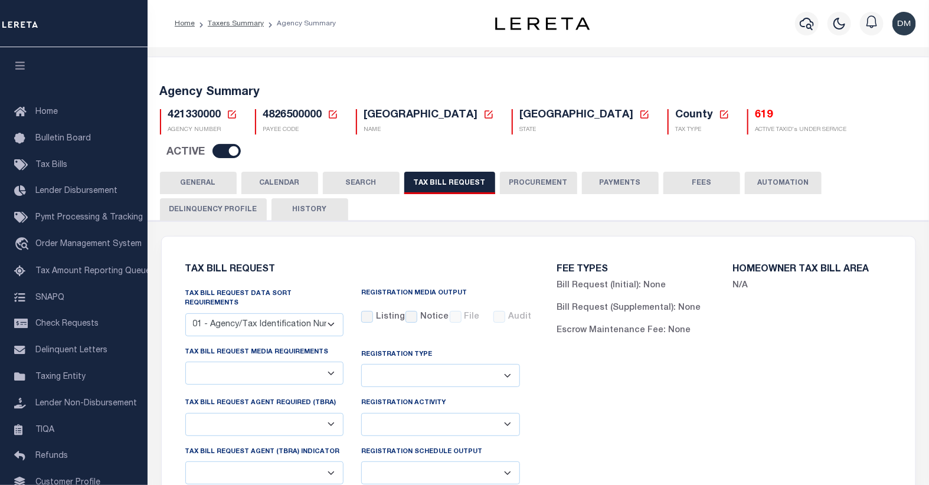
checkbox input "false"
select select "22"
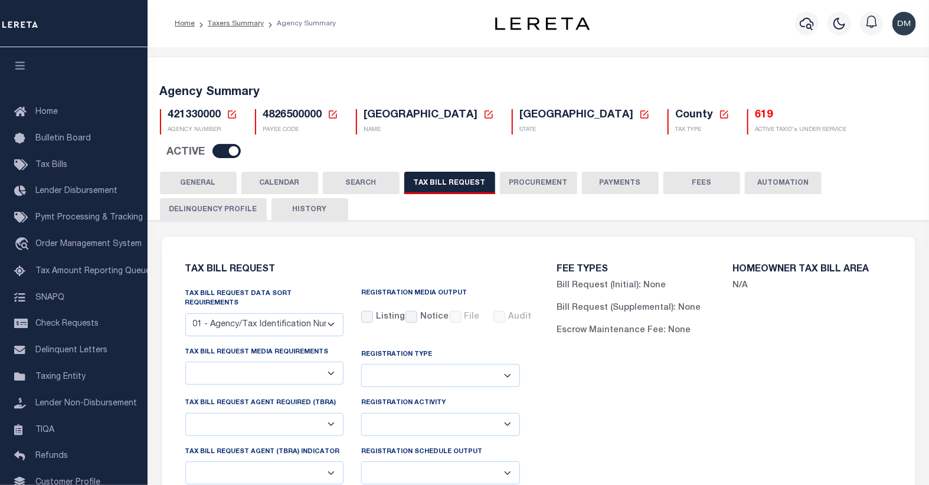
select select "true"
select select "13"
type input "592491"
select select
click at [229, 116] on icon at bounding box center [232, 114] width 11 height 11
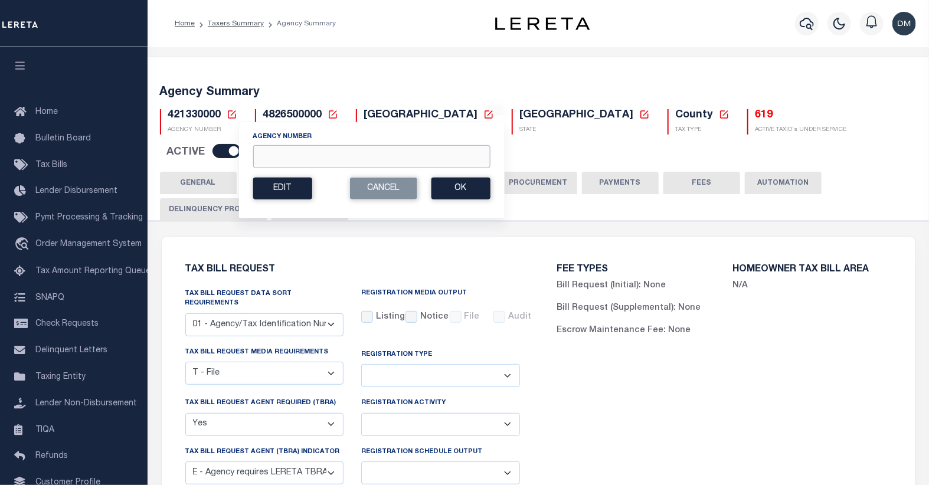
click at [320, 151] on input "Agency Number" at bounding box center [371, 156] width 237 height 23
type input "421370000"
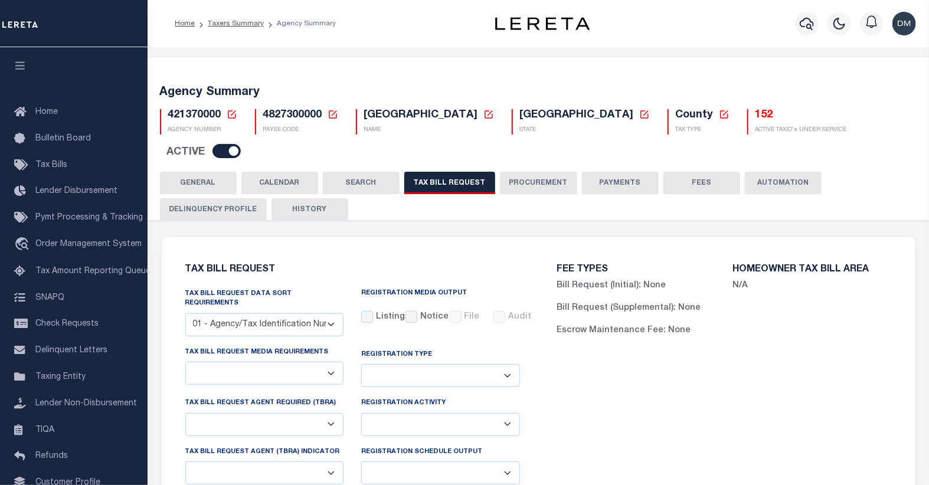
checkbox input "false"
select select "22"
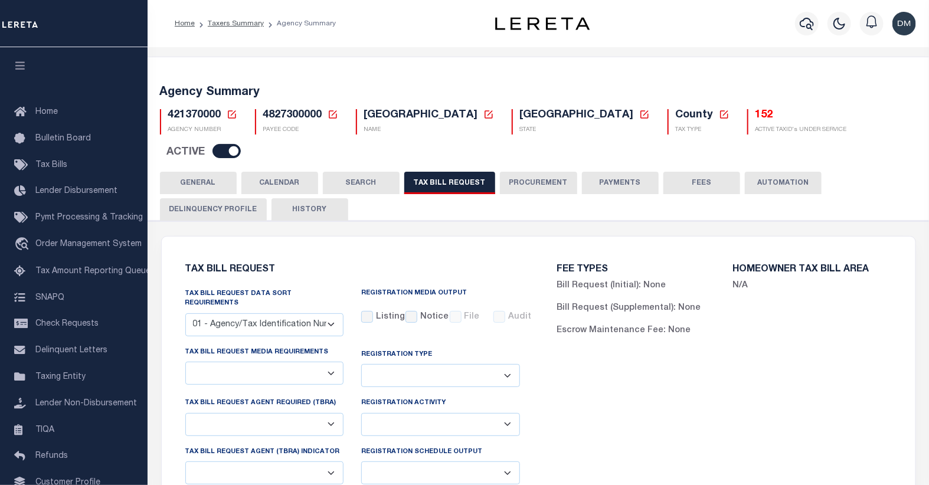
select select "true"
select select "13"
type input "31436054"
select select
click at [228, 118] on icon at bounding box center [232, 114] width 8 height 8
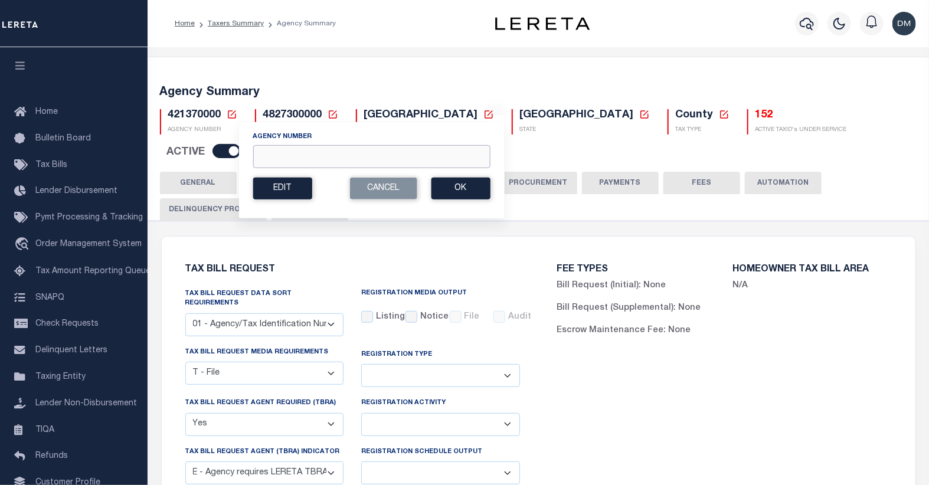
click at [332, 162] on input "Agency Number" at bounding box center [371, 156] width 237 height 23
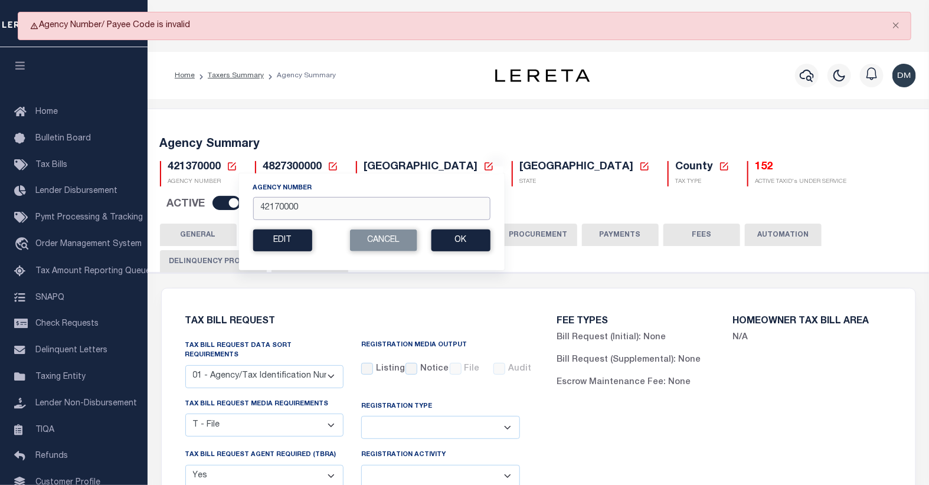
click at [280, 212] on input "42170000" at bounding box center [371, 208] width 237 height 23
type input "421470000"
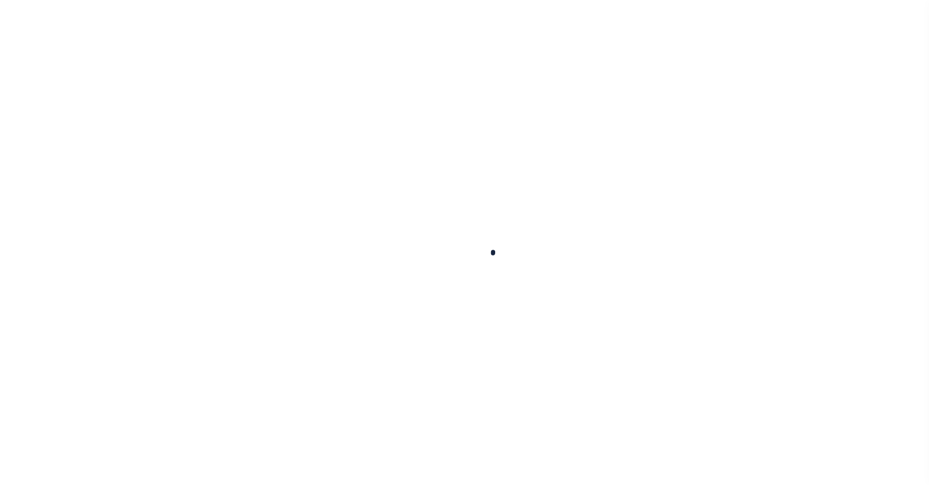
select select
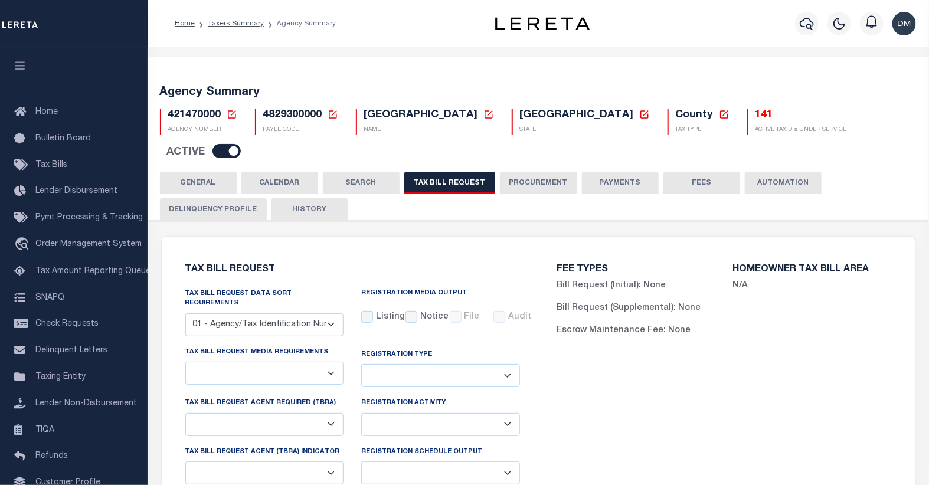
select select "29"
checkbox input "false"
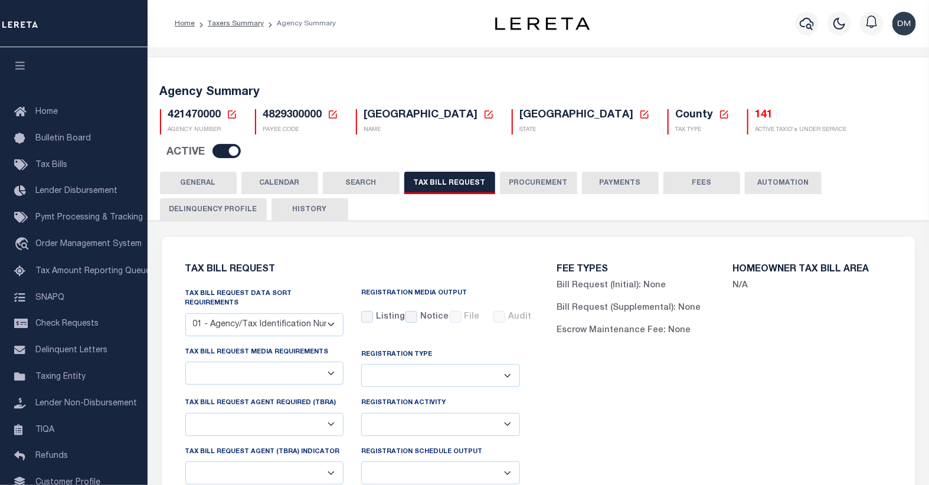
select select "22"
select select "true"
select select "13"
type input "L205"
select select
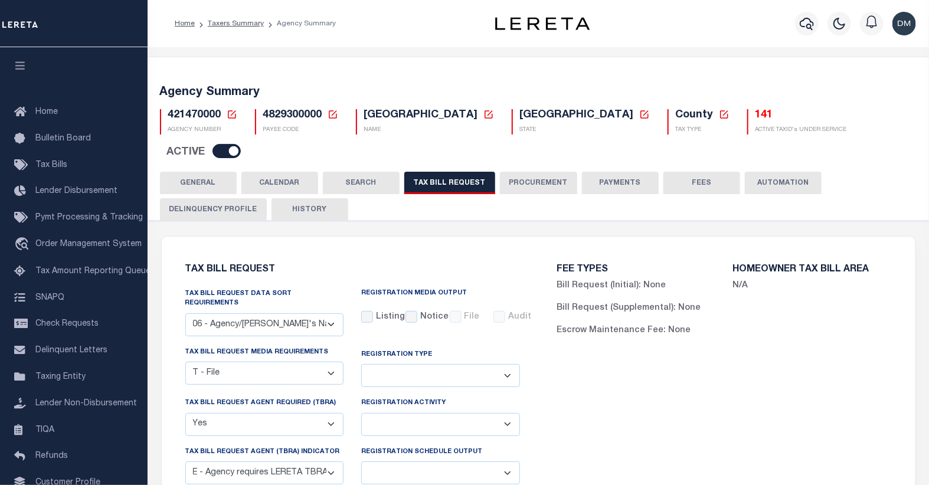
click at [232, 116] on icon at bounding box center [232, 114] width 11 height 11
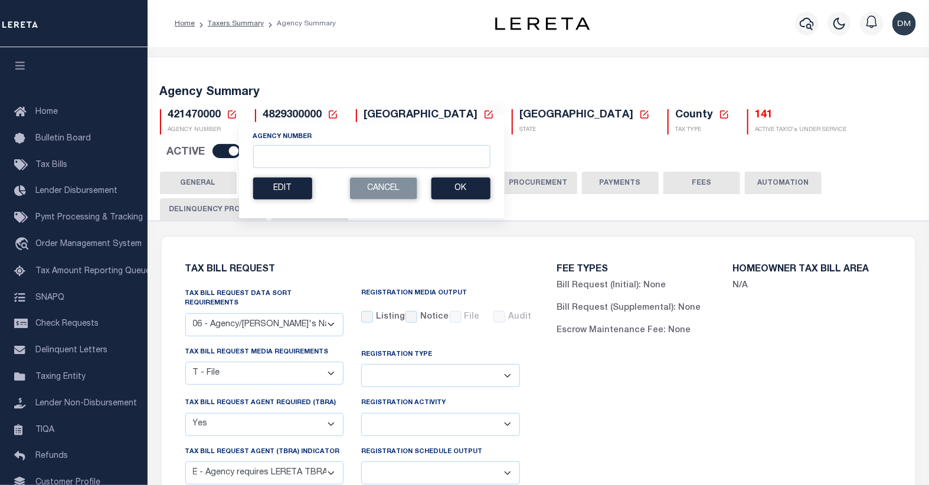
drag, startPoint x: 293, startPoint y: 170, endPoint x: 300, endPoint y: 163, distance: 9.2
click at [293, 170] on section "Agency Number Edit Cancel Ok" at bounding box center [371, 165] width 237 height 68
click at [302, 161] on input "Agency Number" at bounding box center [371, 156] width 237 height 23
type input "421500000"
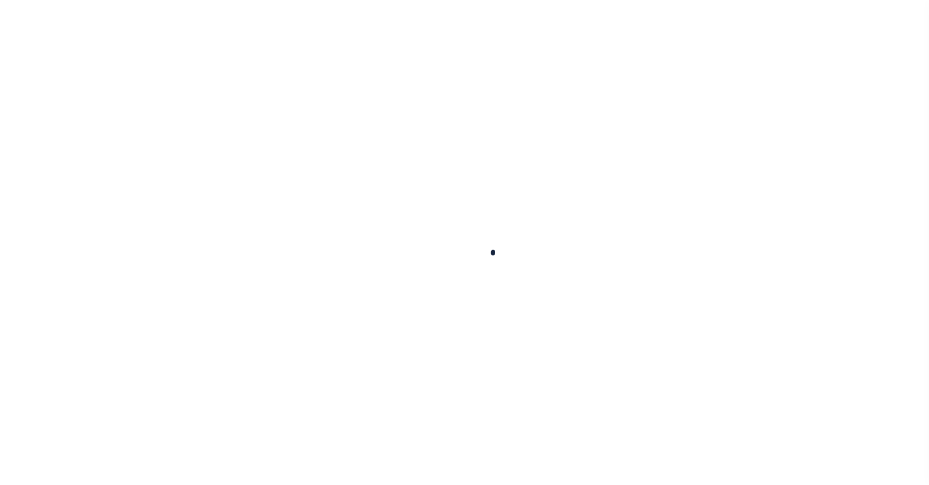
select select
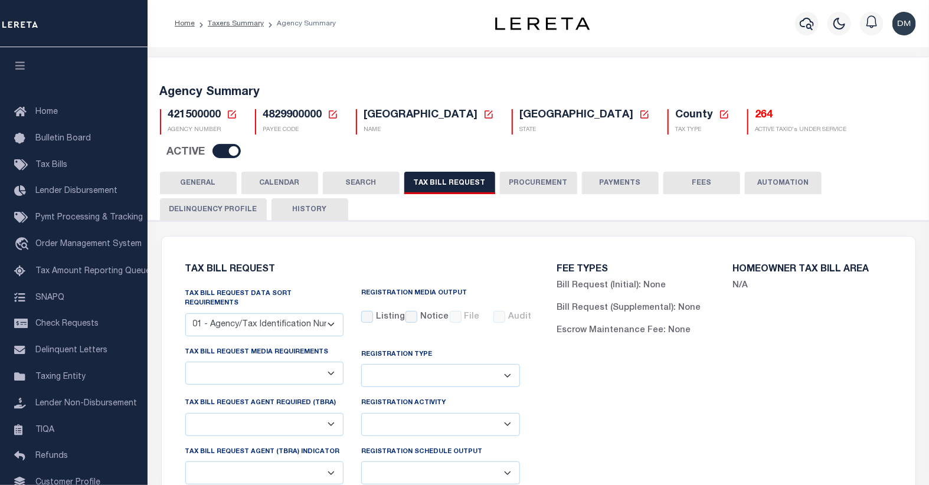
select select "30"
select select "22"
select select "false"
select select "1"
select select
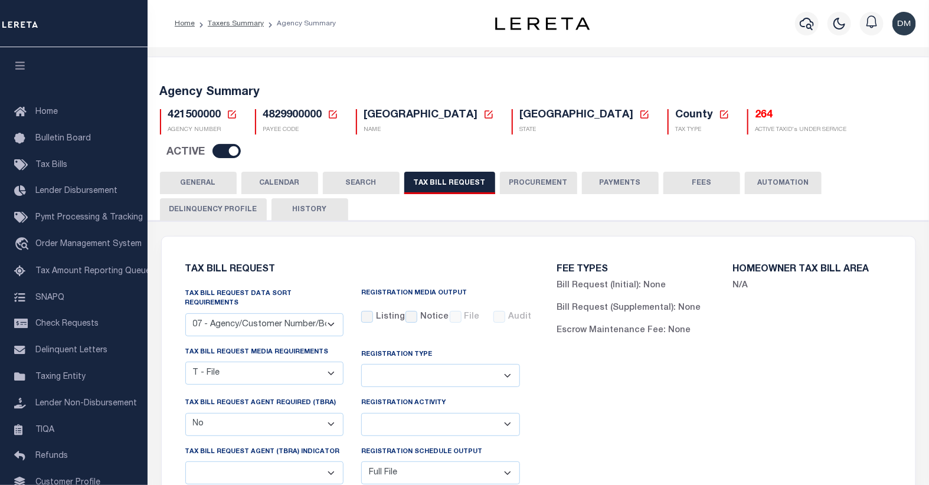
click at [233, 118] on icon at bounding box center [232, 114] width 8 height 8
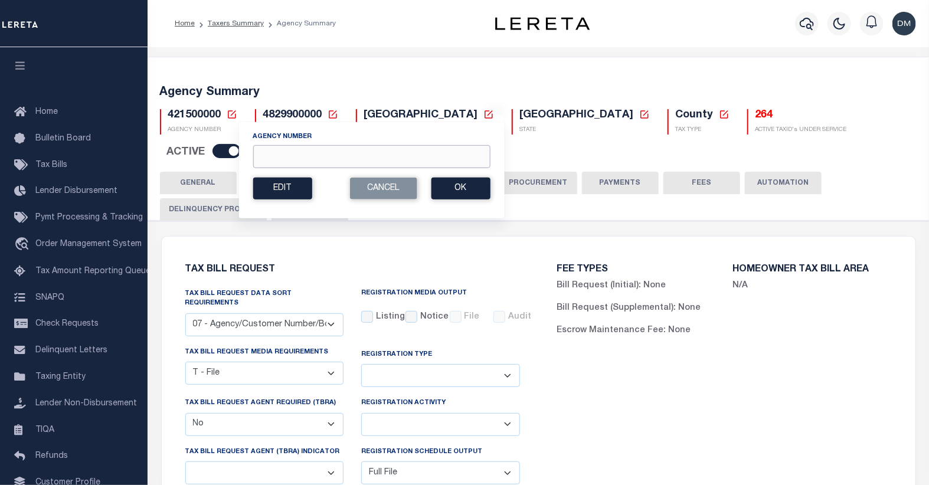
click at [274, 149] on input "Agency Number" at bounding box center [371, 156] width 237 height 23
type input "422122001"
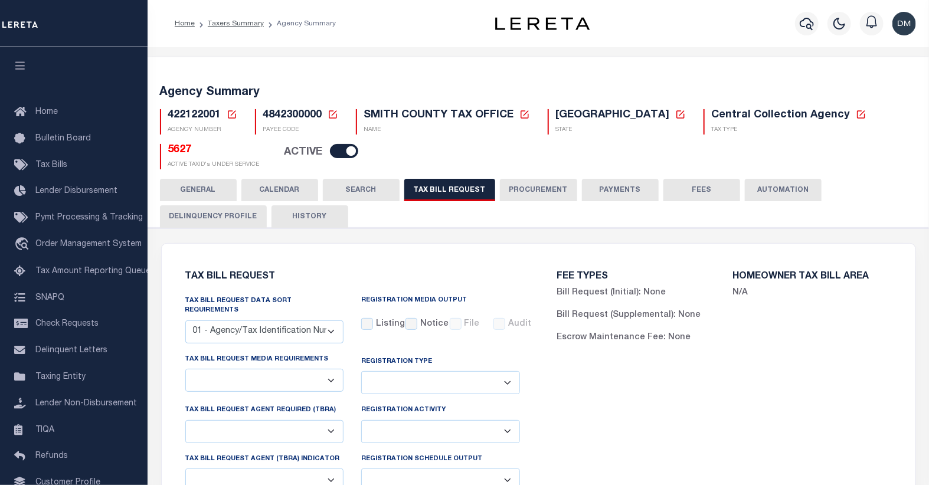
checkbox input "false"
select select "22"
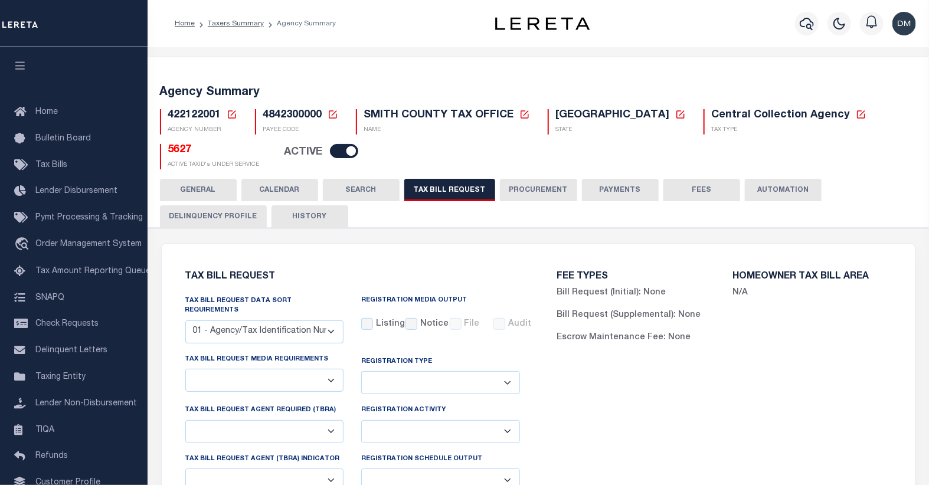
select select "false"
type input "154"
select select
select select "7803021001"
select select "2"
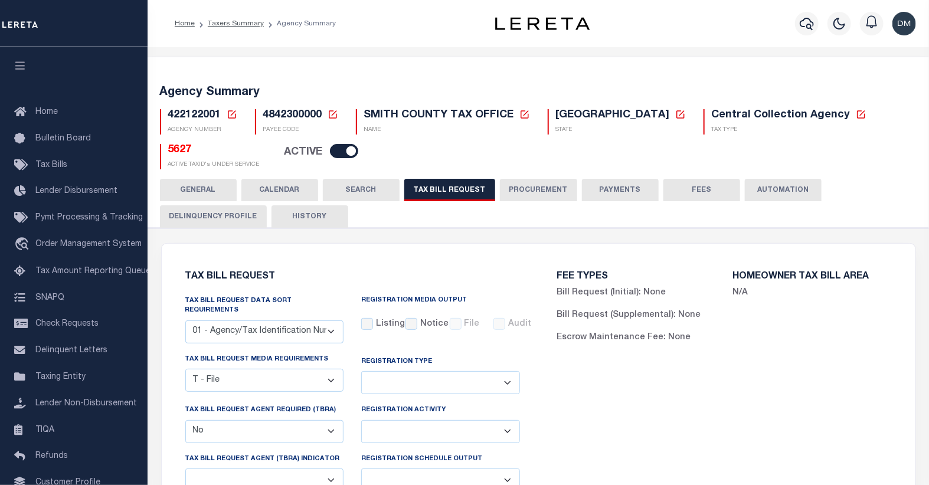
click at [229, 115] on icon at bounding box center [232, 114] width 11 height 11
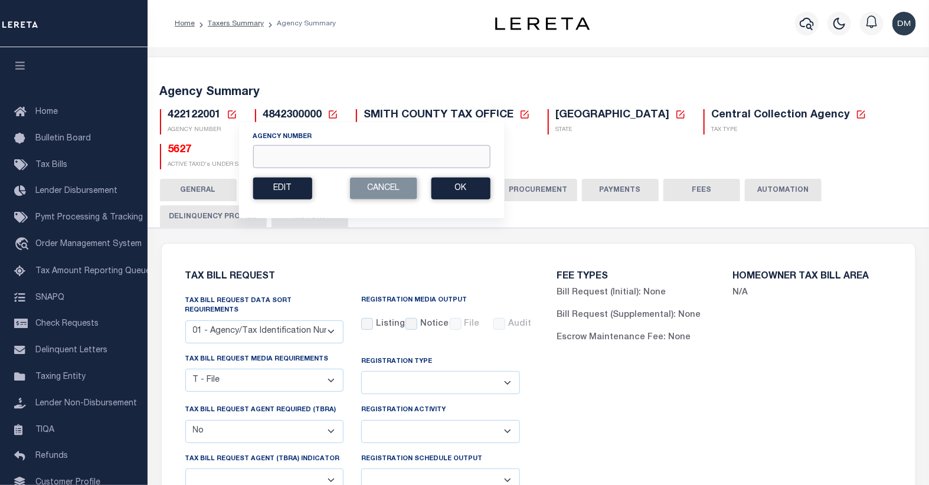
click at [317, 157] on input "Agency Number" at bounding box center [371, 156] width 237 height 23
type input "422330000"
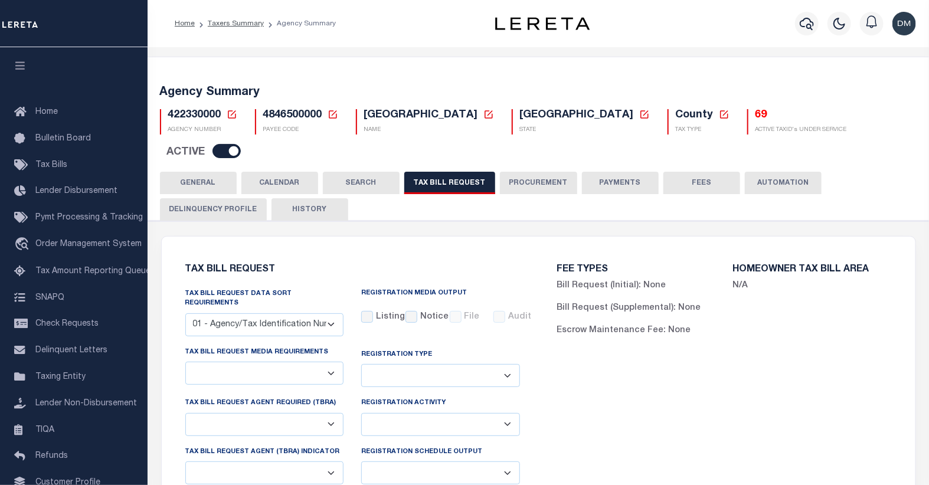
select select "29"
checkbox input "false"
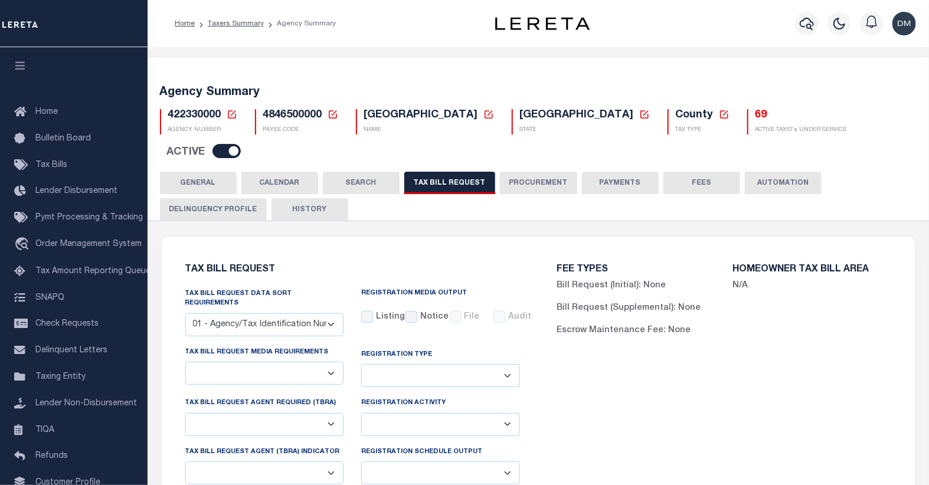
select select "22"
select select "true"
select select "13"
type input "50037"
select select
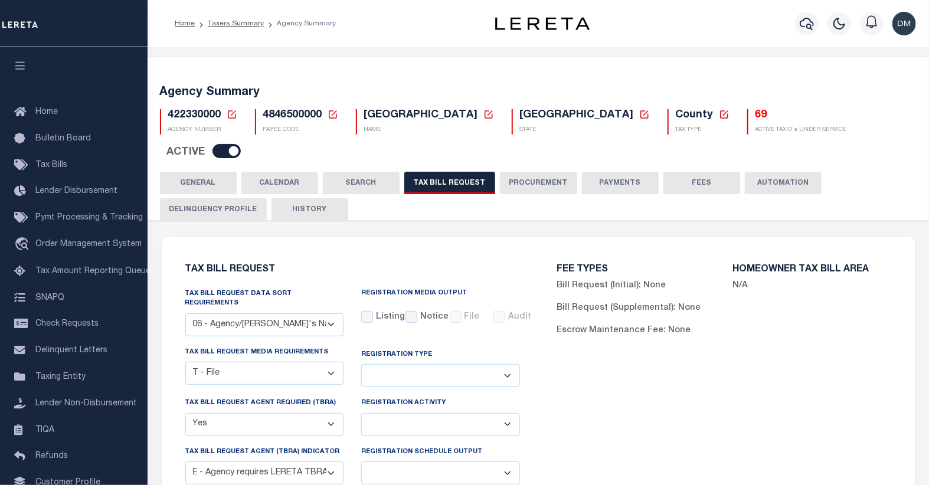
click at [232, 116] on icon at bounding box center [232, 114] width 11 height 11
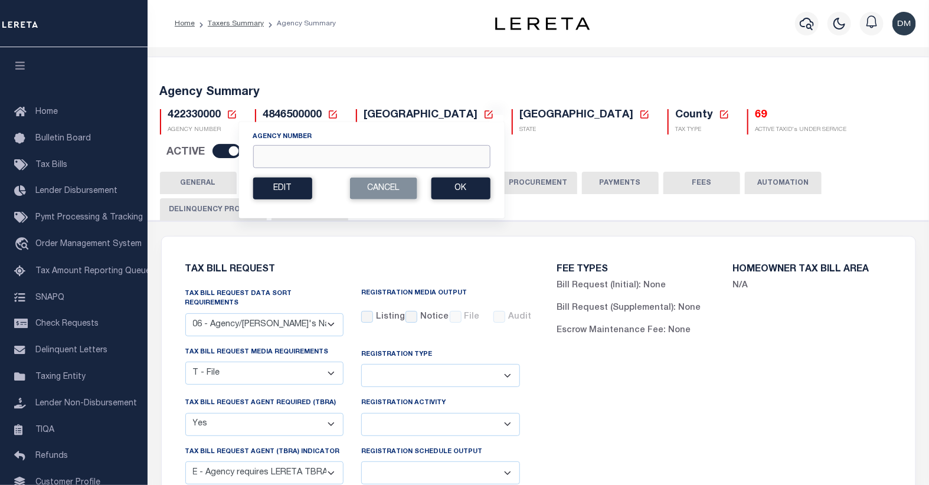
click at [315, 161] on input "Agency Number" at bounding box center [371, 156] width 237 height 23
type input "450410201"
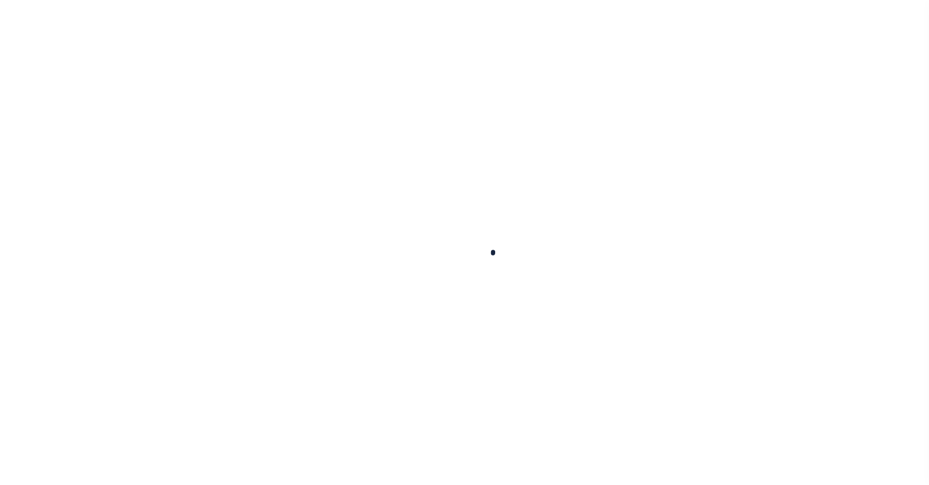
select select
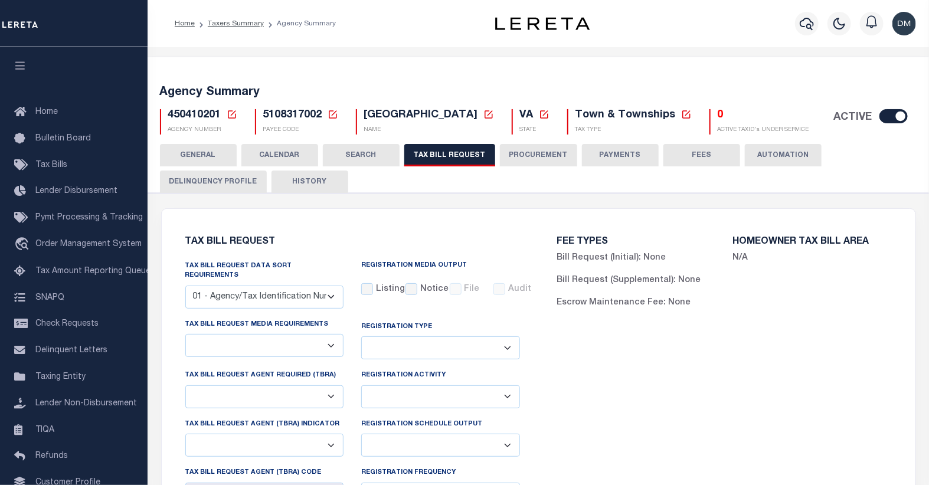
select select "27"
select select "22"
select select "false"
select select "15"
select select "1"
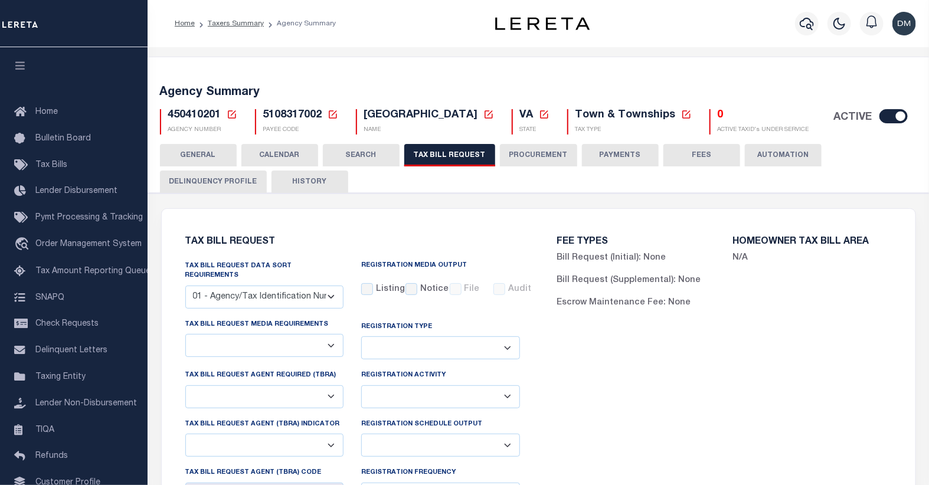
select select
